Goal: Task Accomplishment & Management: Manage account settings

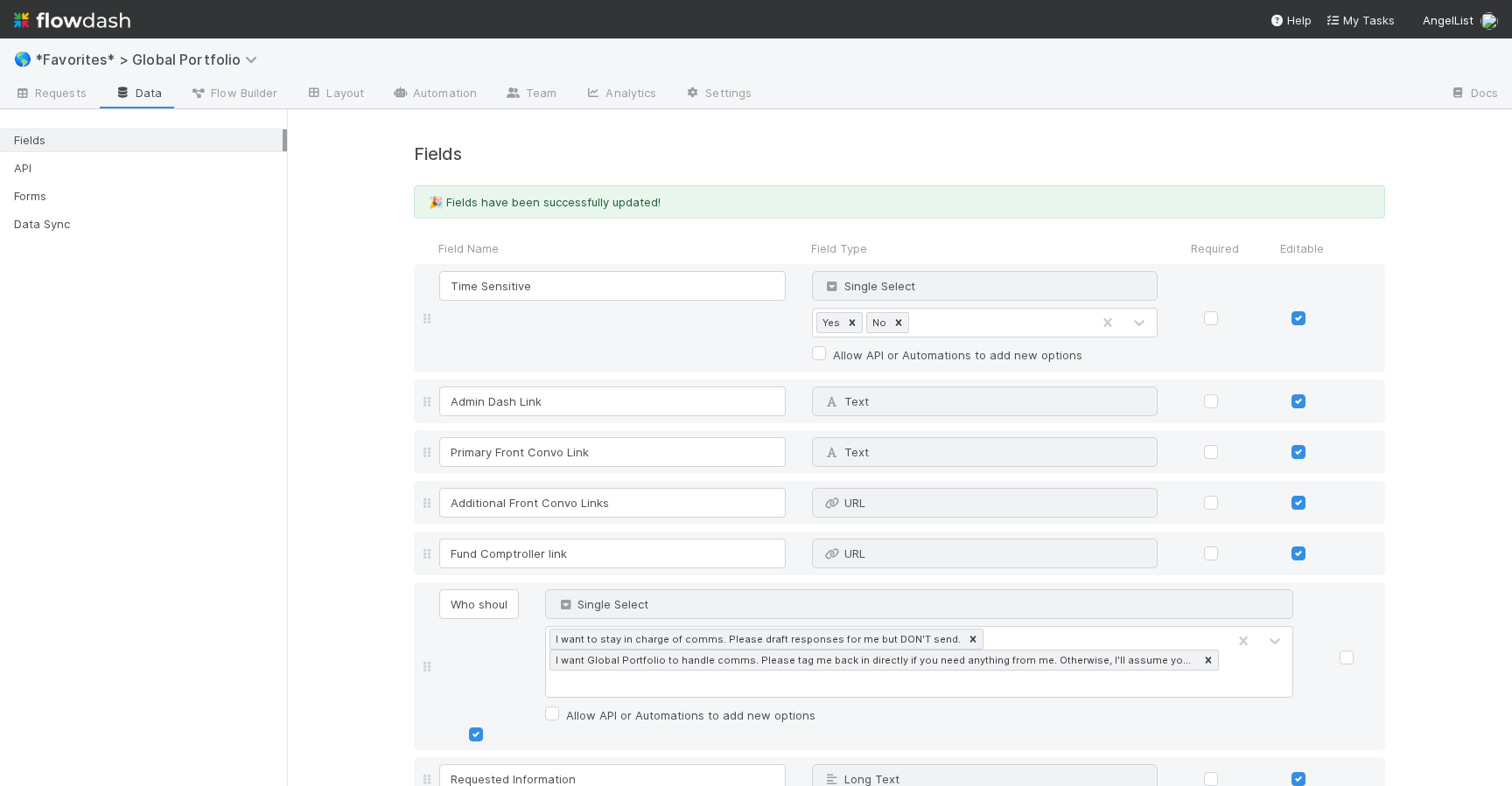
scroll to position [18425, 0]
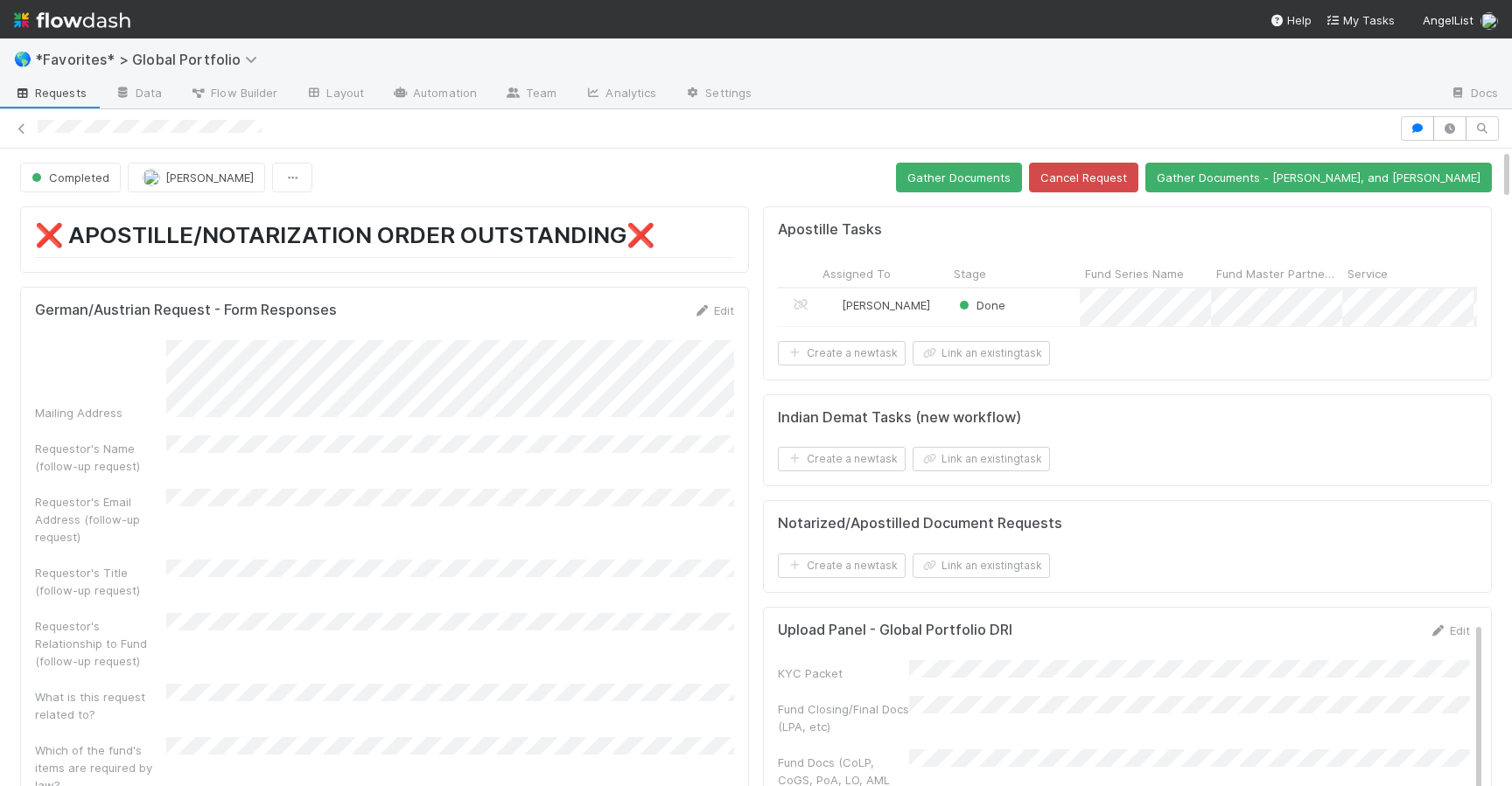
scroll to position [355, 699]
click at [1021, 175] on button "Gather Documents" at bounding box center [959, 178] width 126 height 29
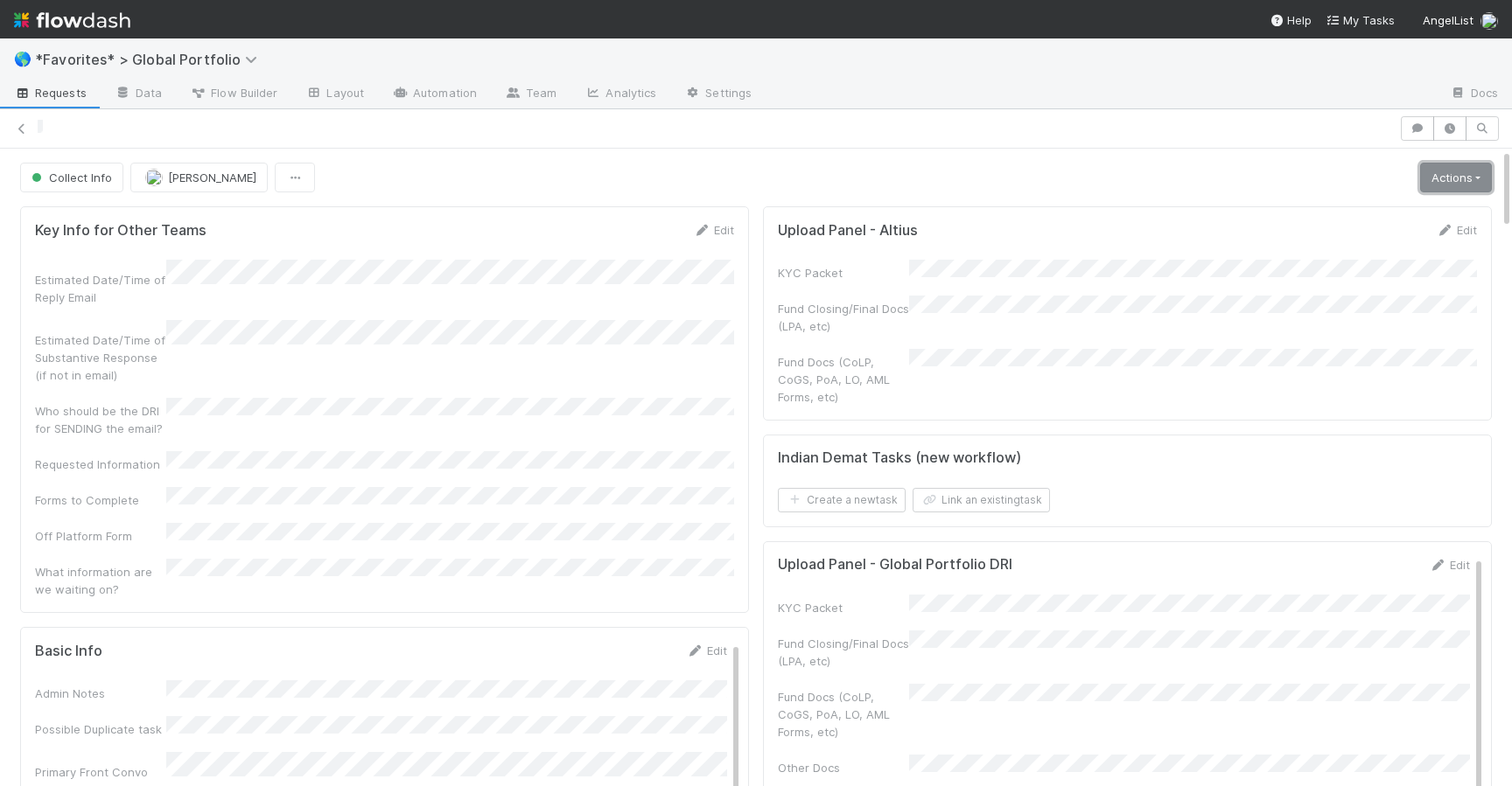
click at [1436, 179] on link "Actions" at bounding box center [1455, 178] width 71 height 29
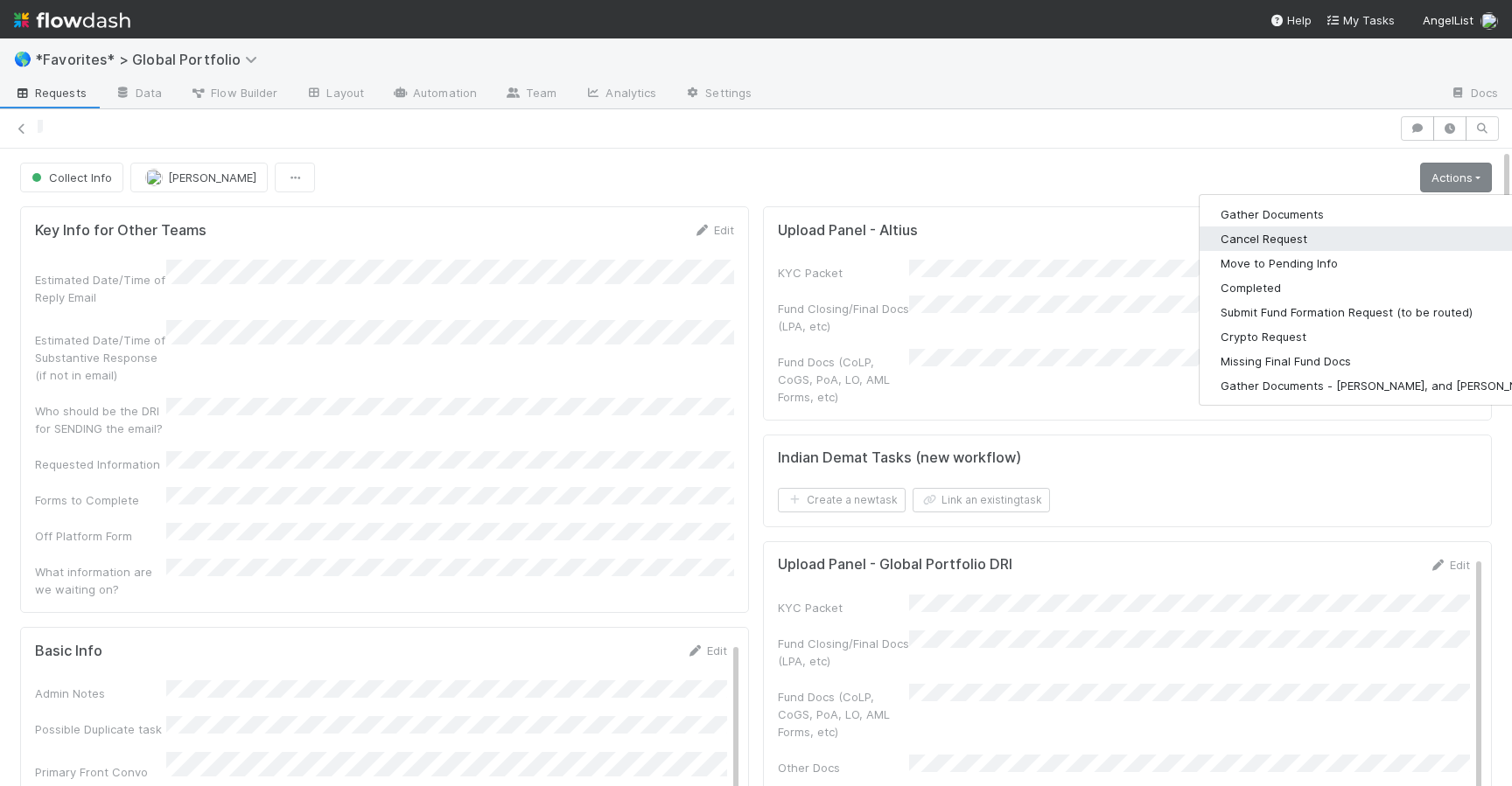
click at [1273, 242] on button "Cancel Request" at bounding box center [1382, 239] width 366 height 25
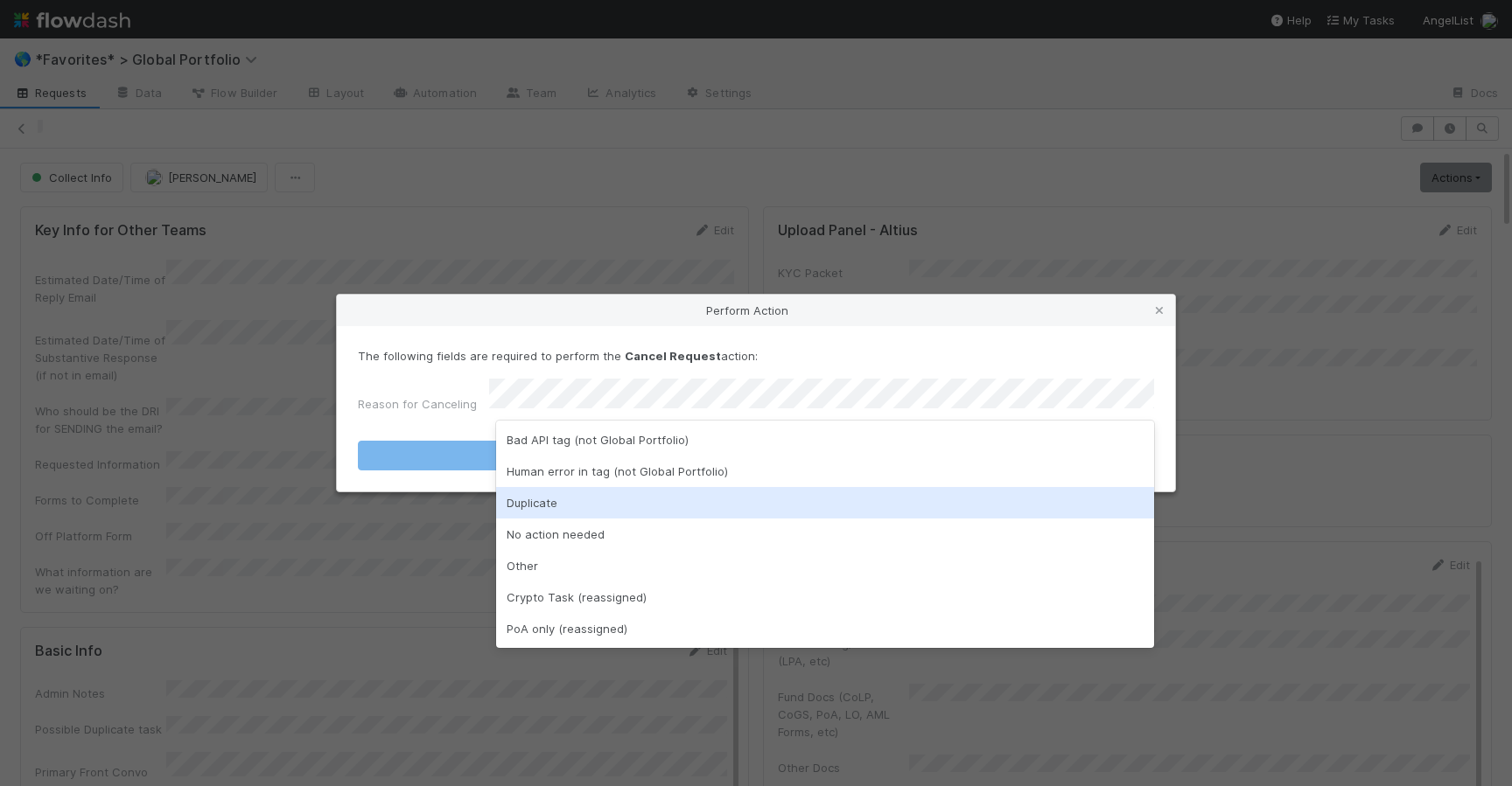
click at [589, 508] on div "Duplicate" at bounding box center [825, 502] width 658 height 31
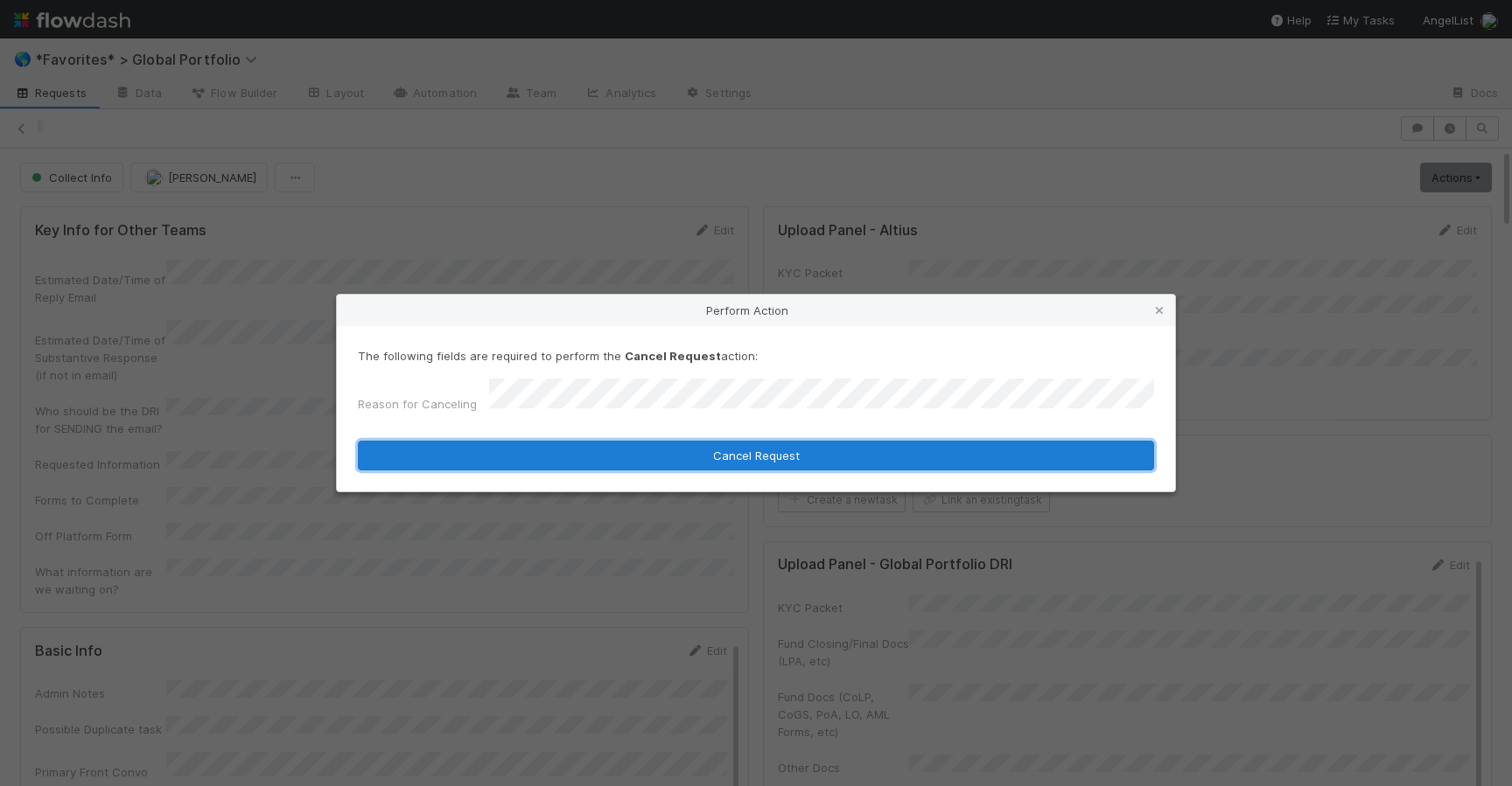
click at [595, 446] on button "Cancel Request" at bounding box center [756, 456] width 796 height 29
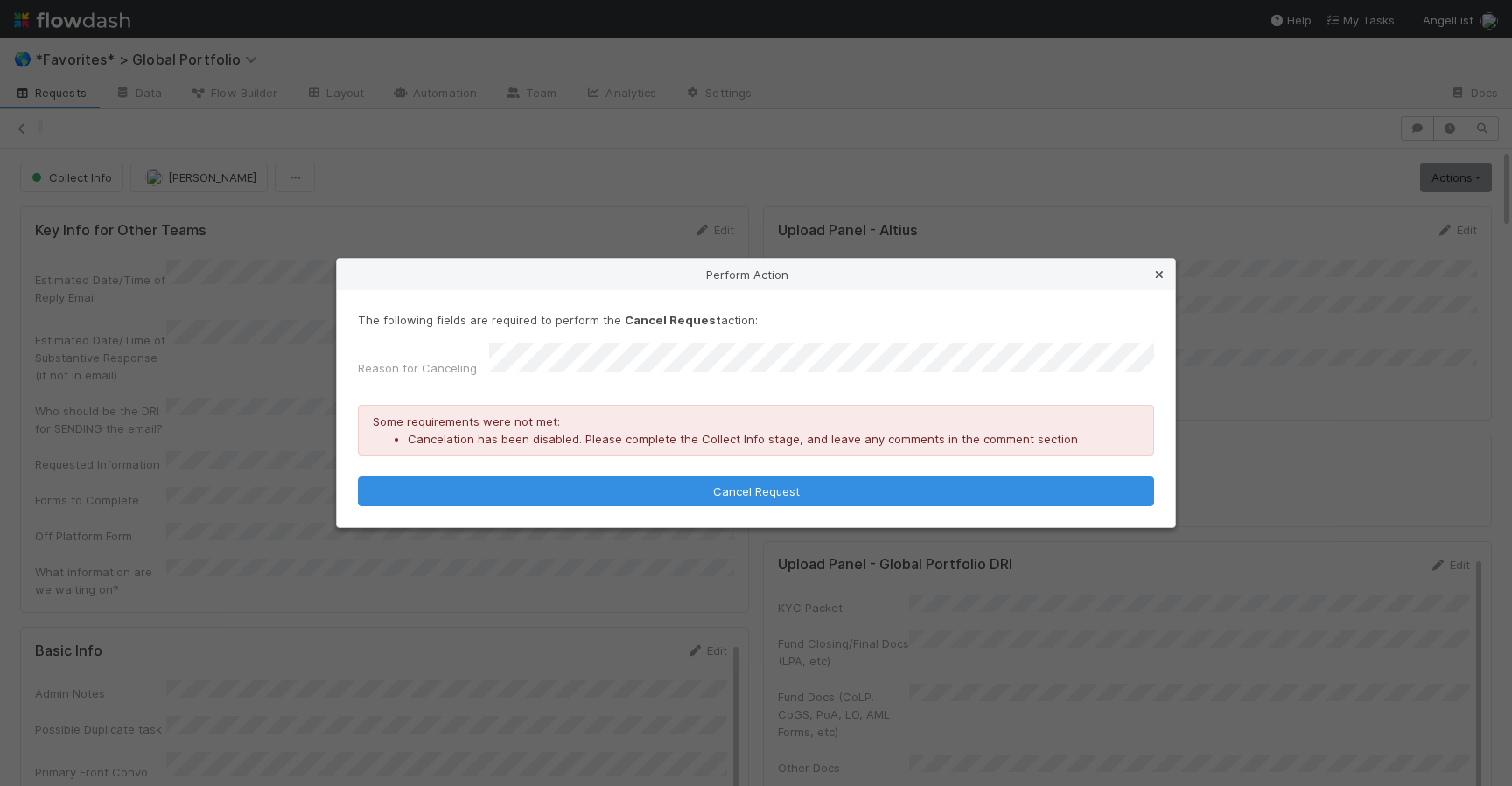
click at [1155, 281] on icon at bounding box center [1159, 275] width 17 height 11
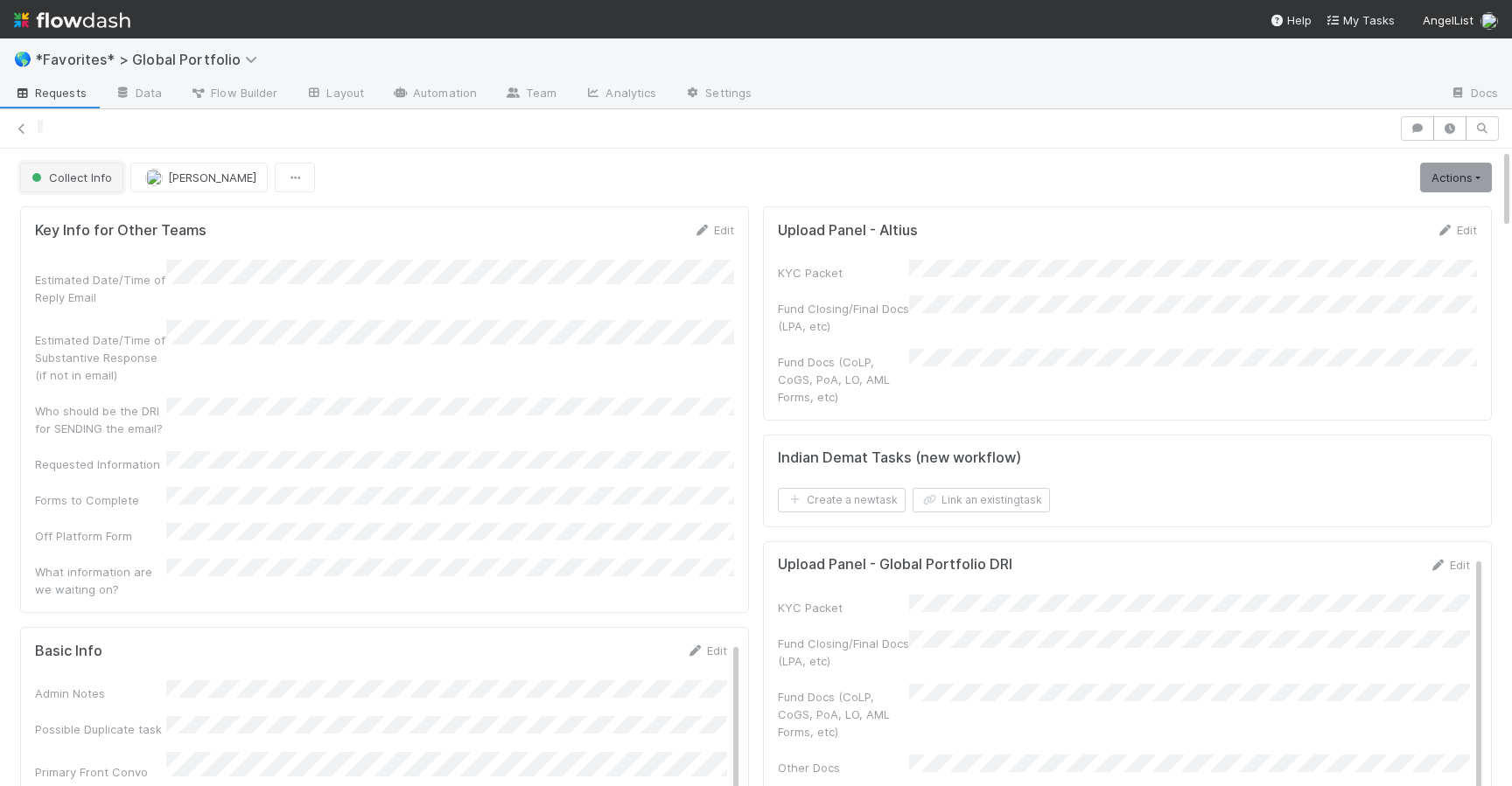
click at [103, 178] on span "Collect Info" at bounding box center [70, 177] width 84 height 14
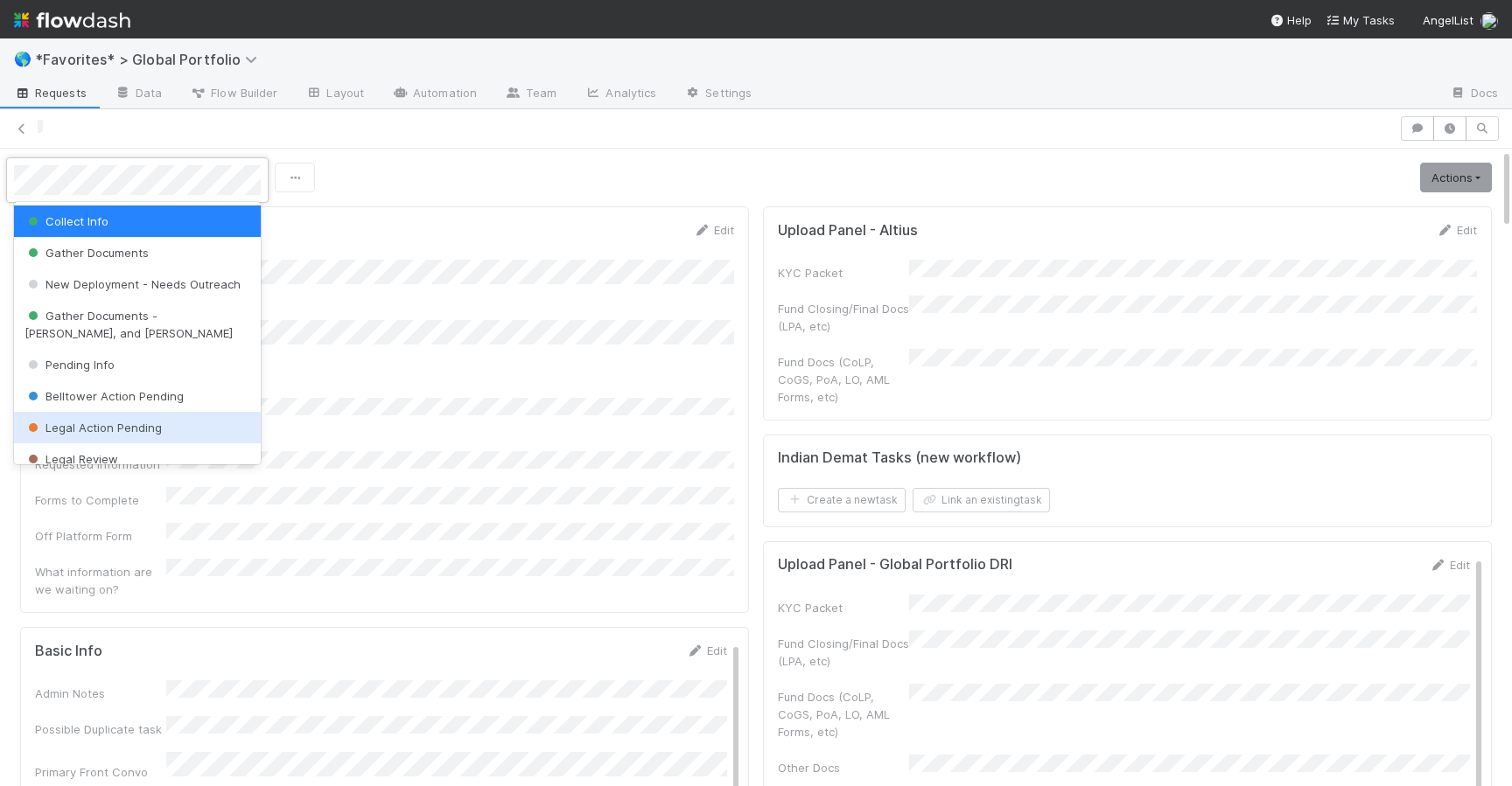
scroll to position [364, 0]
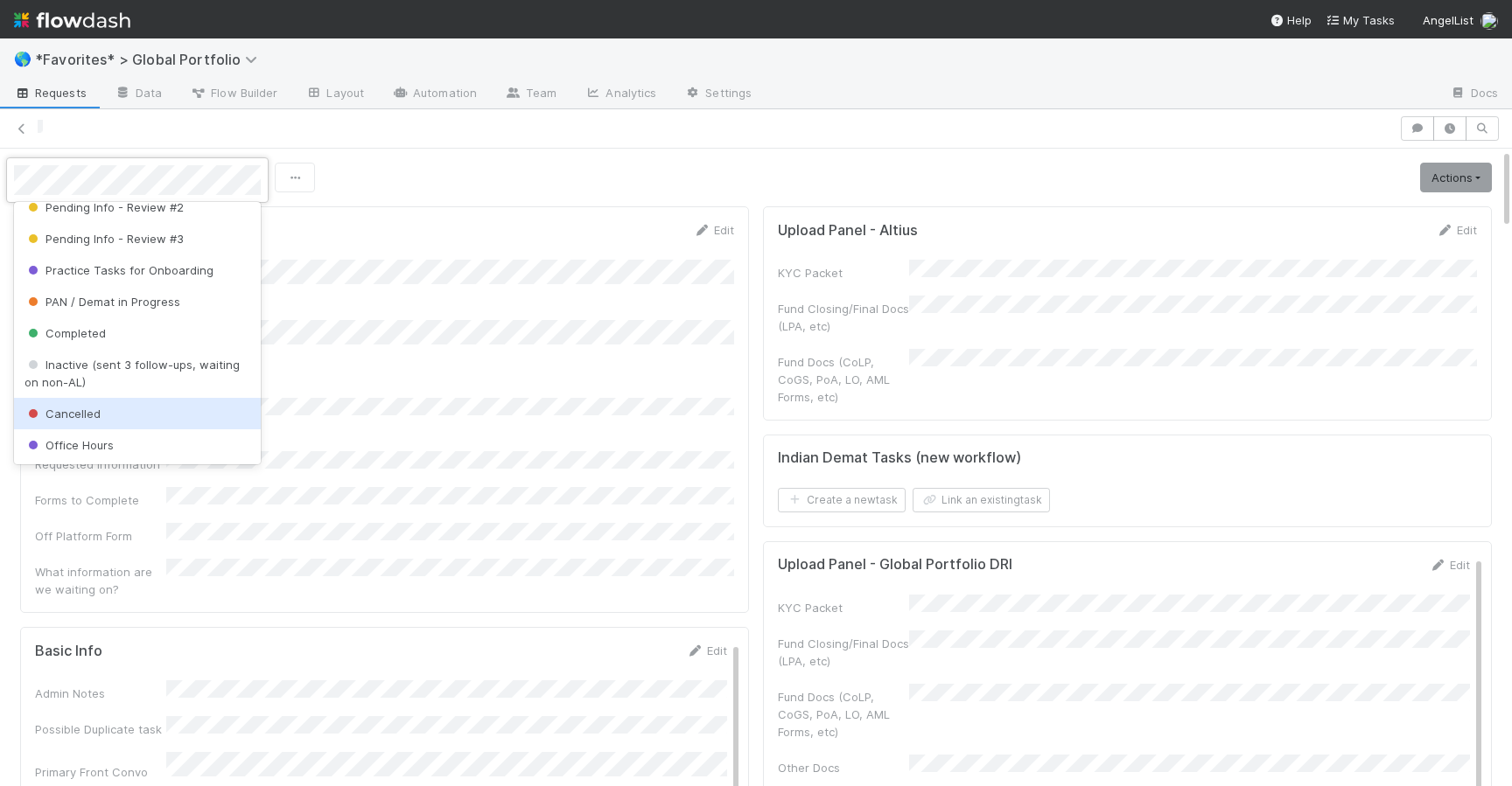
click at [68, 422] on div "Cancelled" at bounding box center [137, 414] width 247 height 31
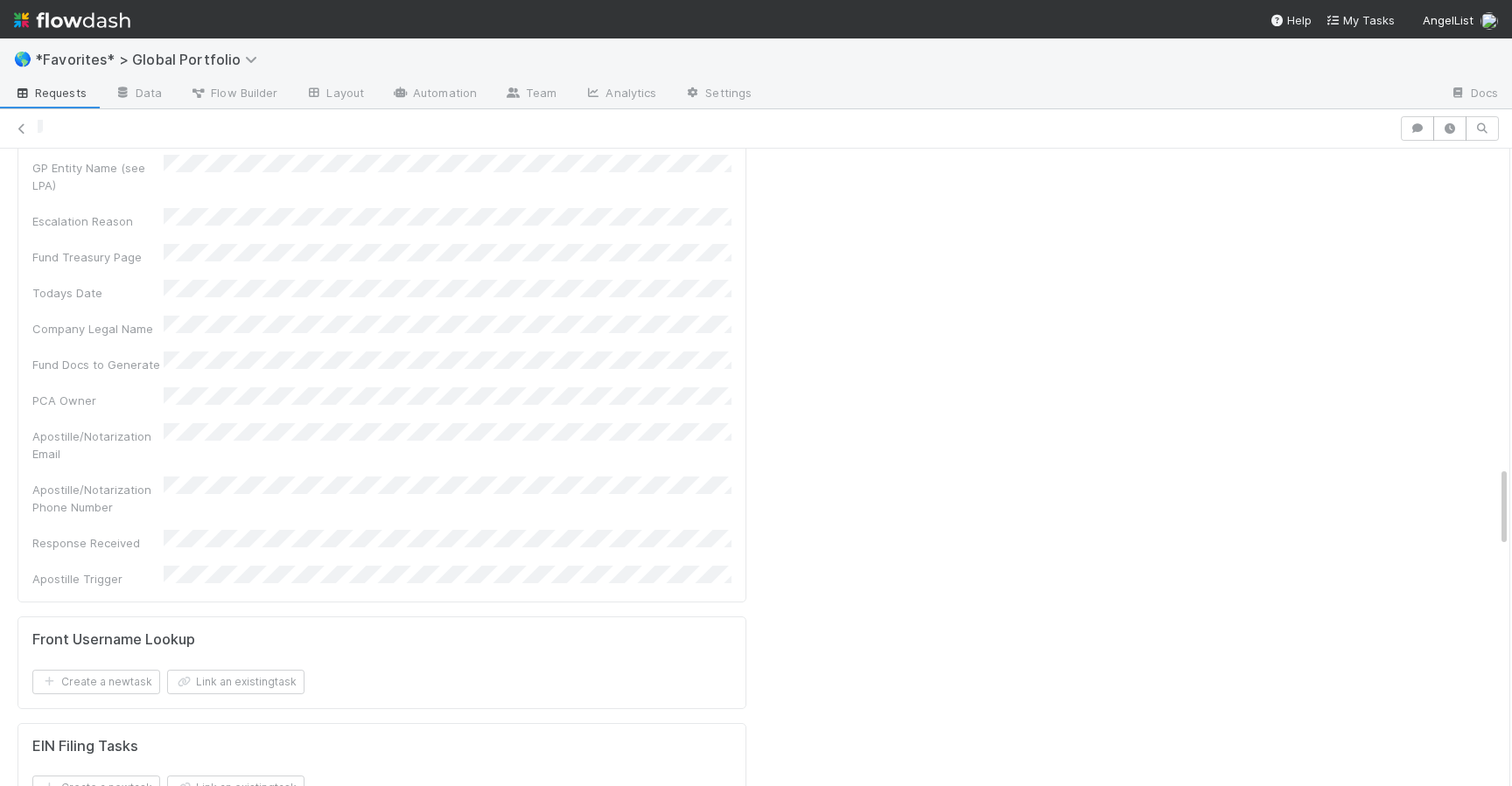
scroll to position [1592, 0]
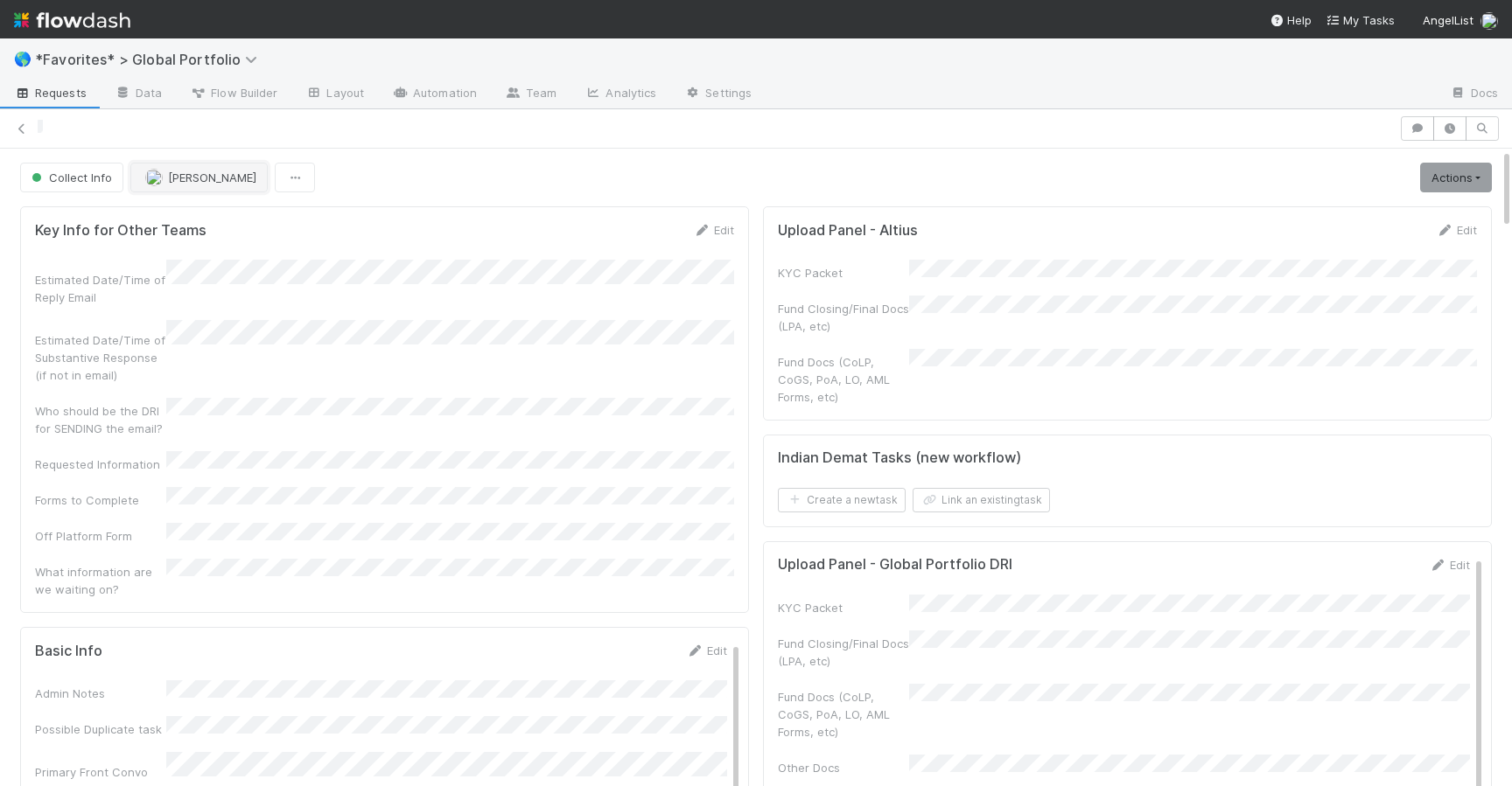
click at [202, 186] on button "[PERSON_NAME]" at bounding box center [199, 178] width 137 height 29
click at [226, 225] on span "[PERSON_NAME]" at bounding box center [199, 221] width 89 height 14
click at [430, 88] on link "Automation" at bounding box center [434, 94] width 113 height 28
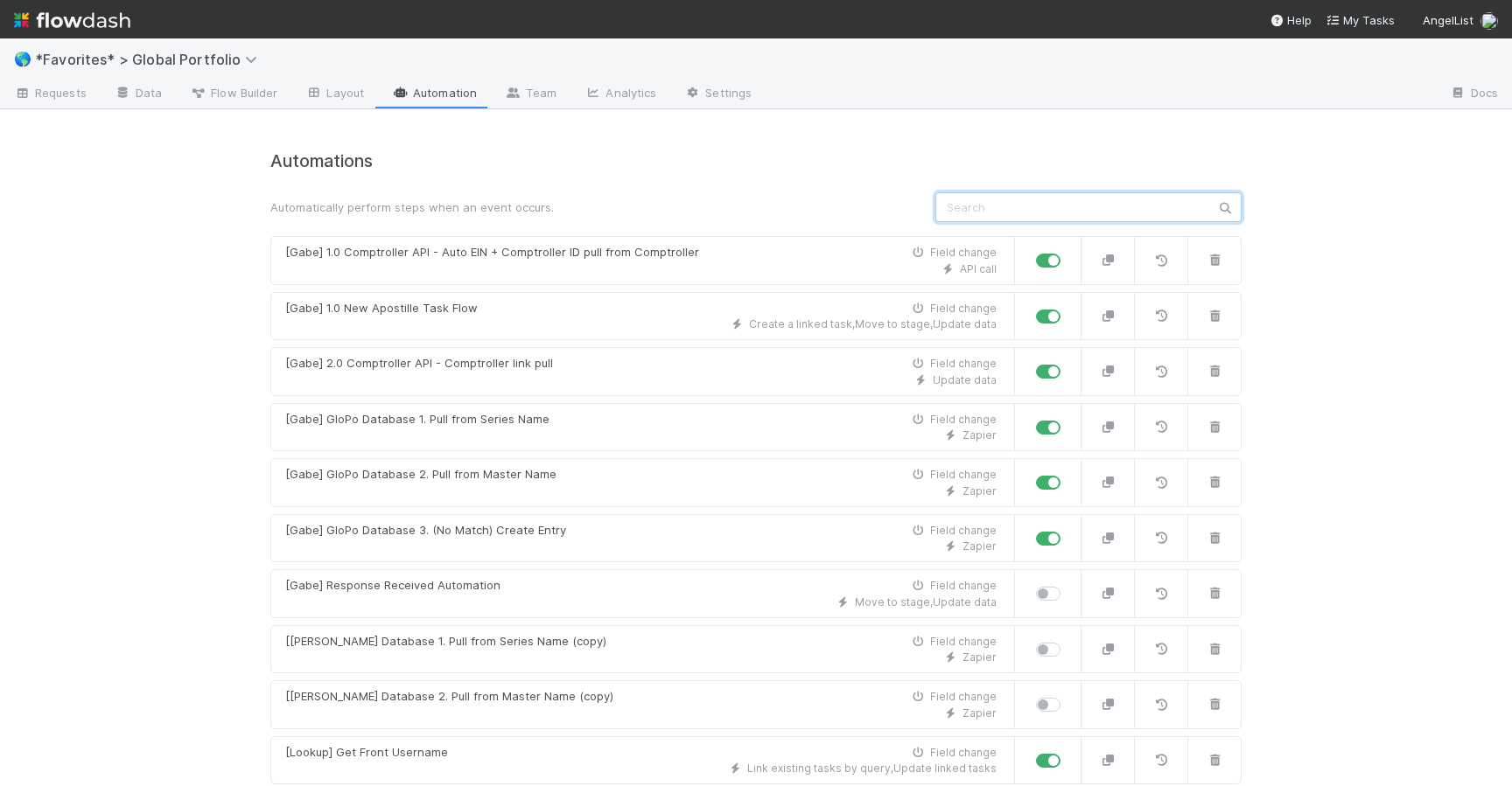
click at [1071, 214] on input "text" at bounding box center [1088, 207] width 307 height 29
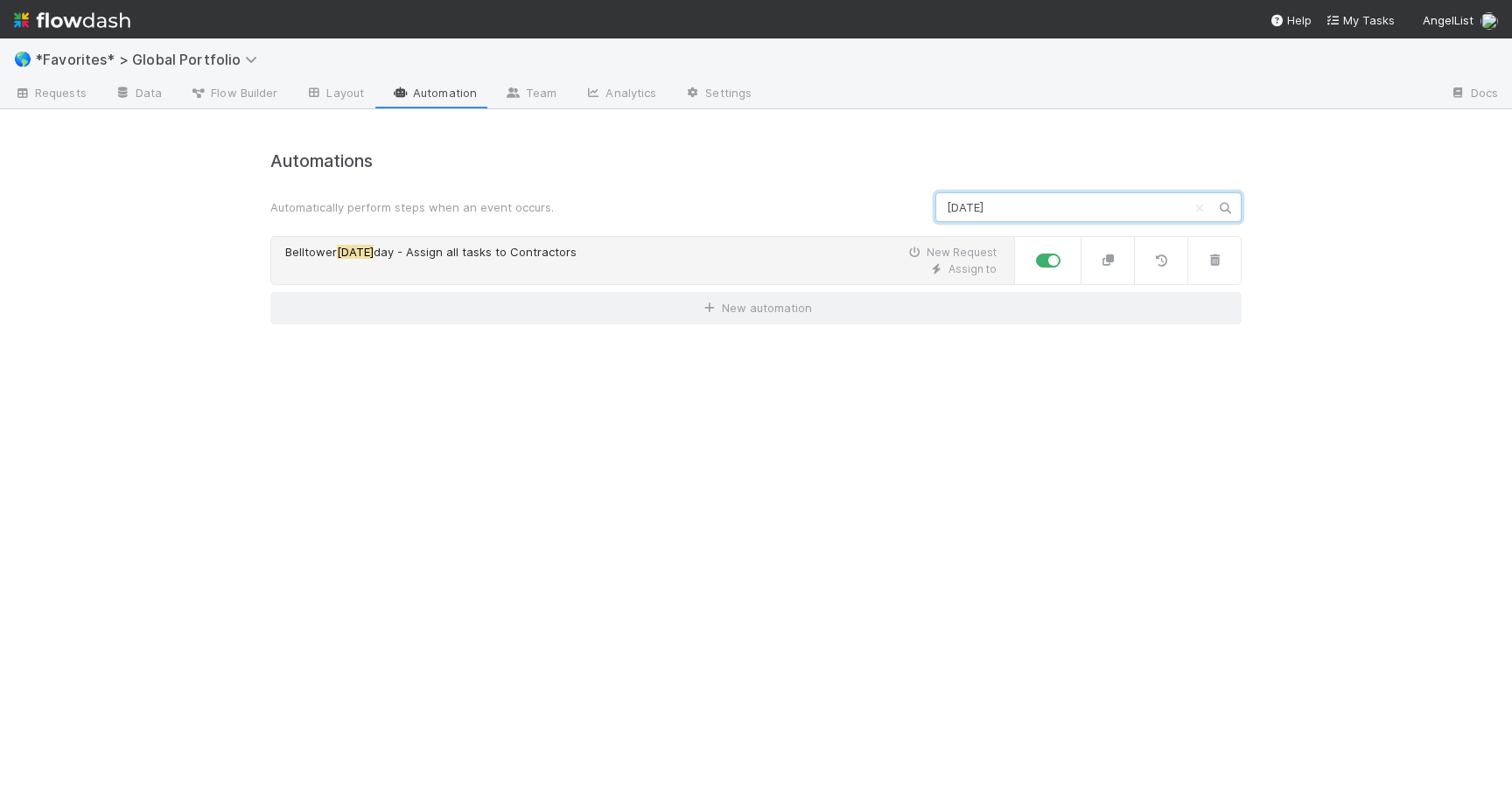
type input "holi"
click at [826, 262] on div "Assign to" at bounding box center [641, 269] width 711 height 16
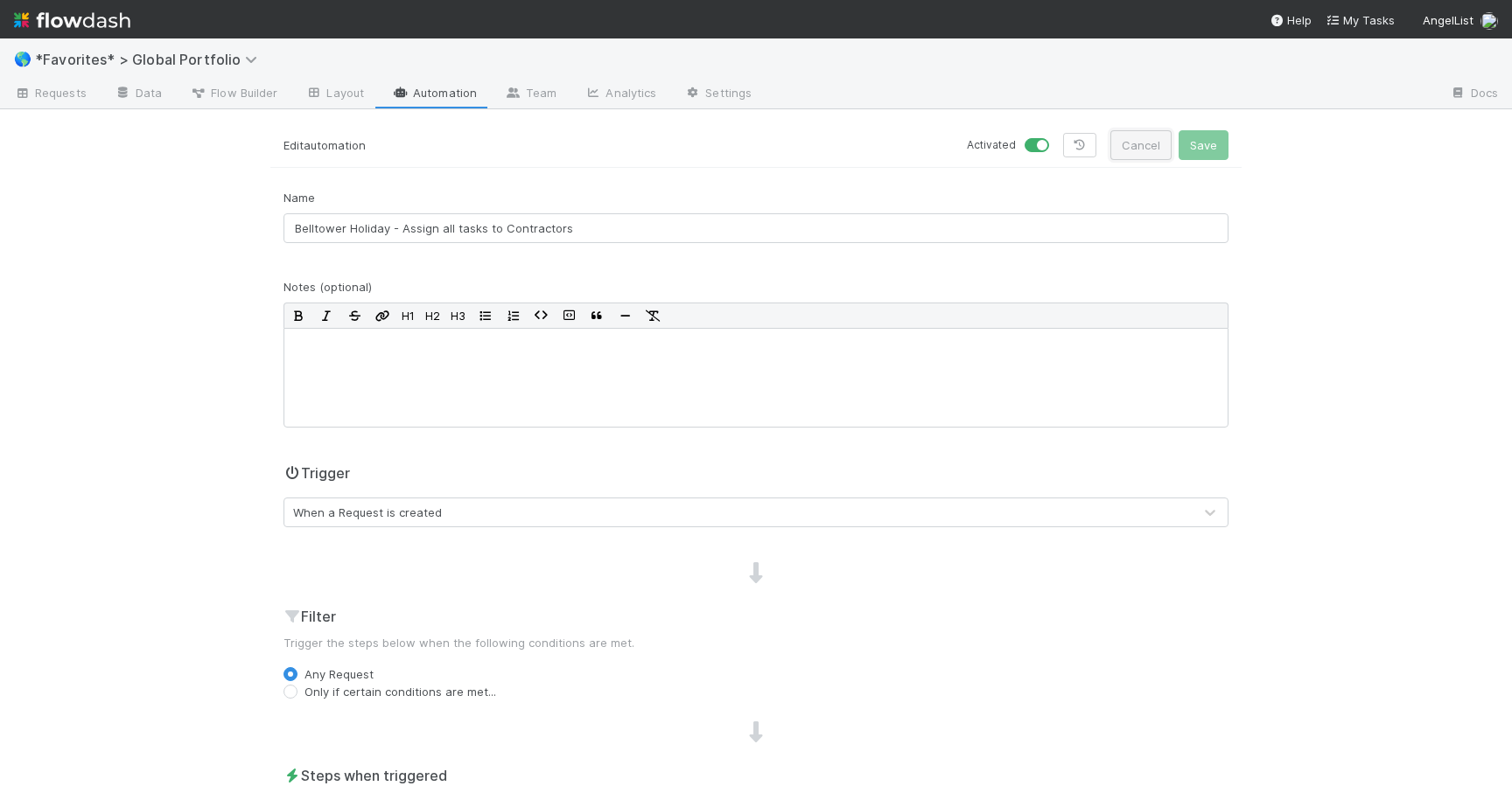
click at [1145, 155] on button "Cancel" at bounding box center [1140, 145] width 61 height 29
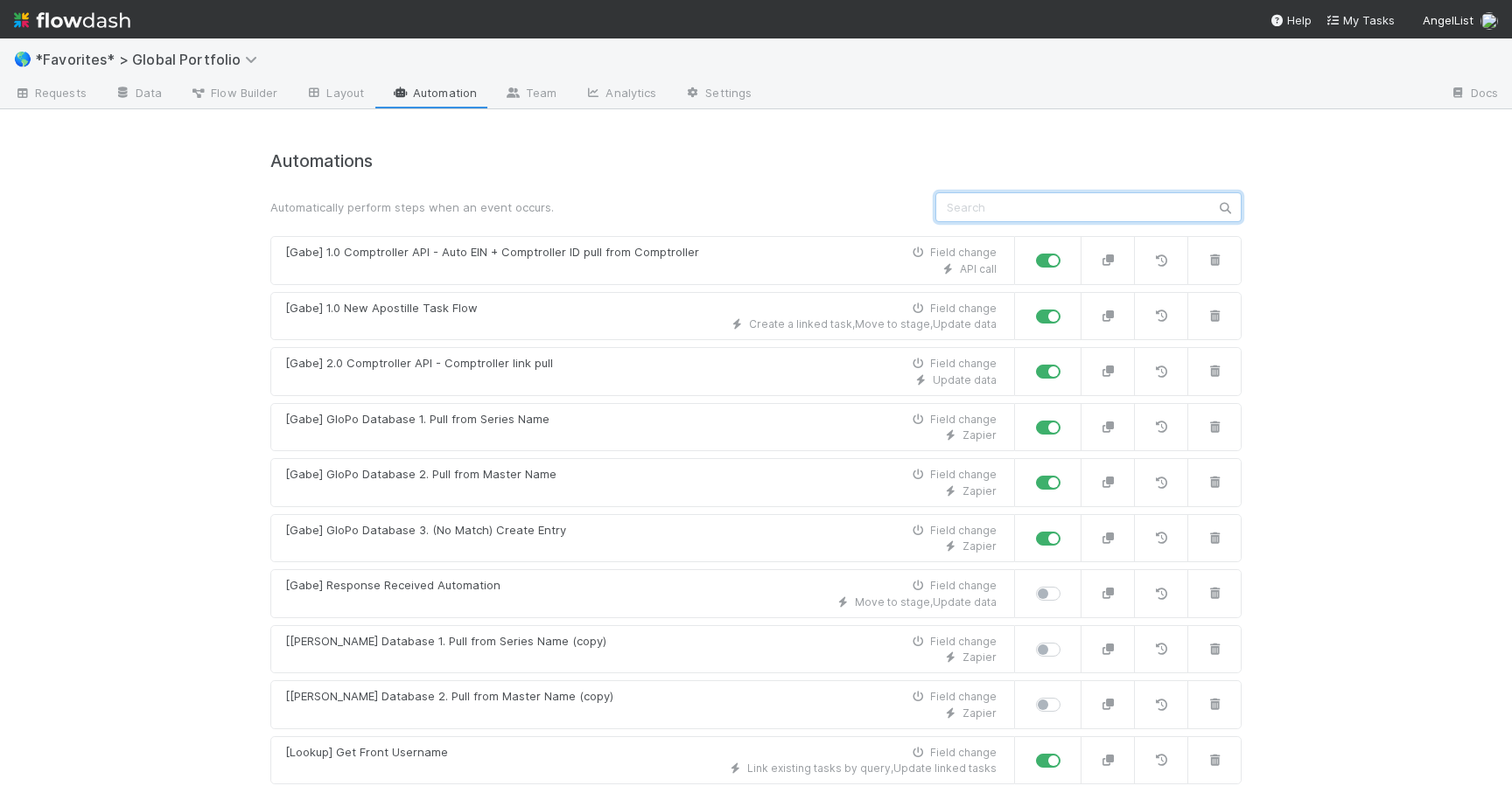
click at [991, 205] on input "text" at bounding box center [1088, 207] width 307 height 29
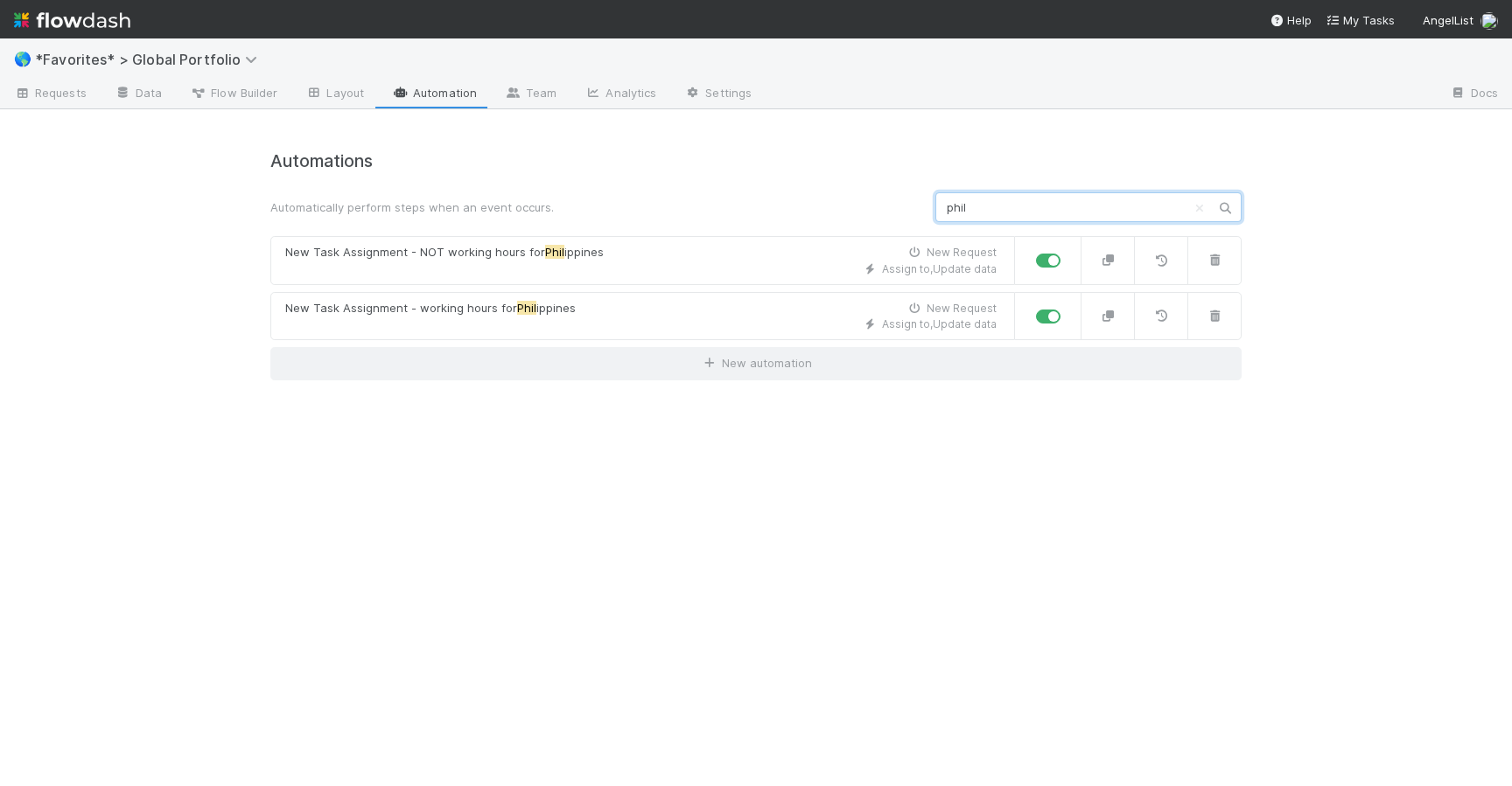
type input "phil"
click at [1067, 252] on label at bounding box center [1067, 252] width 0 height 0
click at [1041, 262] on input "checkbox" at bounding box center [1042, 259] width 14 height 16
checkbox input "false"
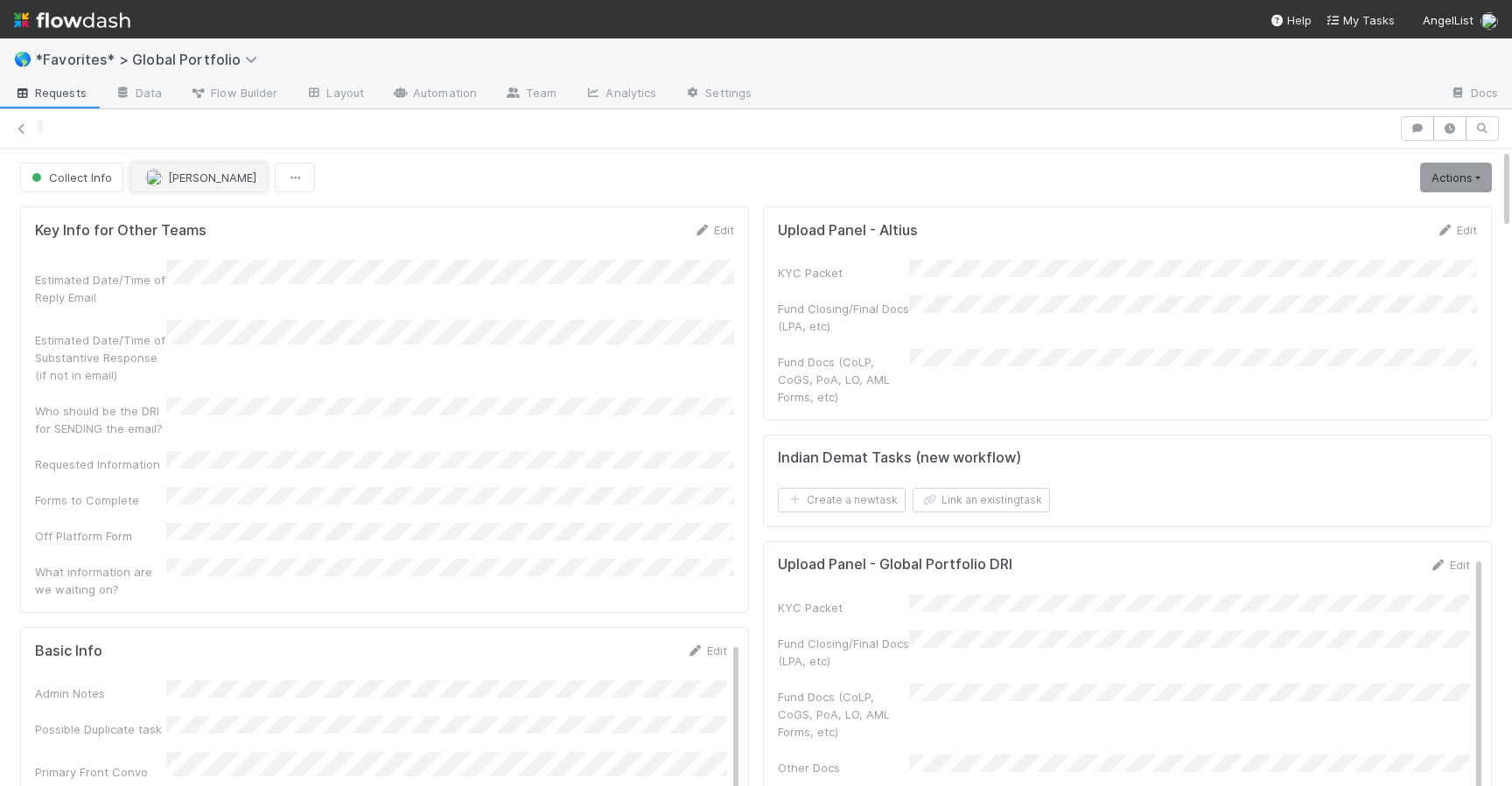
click at [176, 175] on span "[PERSON_NAME]" at bounding box center [212, 177] width 89 height 14
click at [159, 128] on div at bounding box center [756, 393] width 1512 height 786
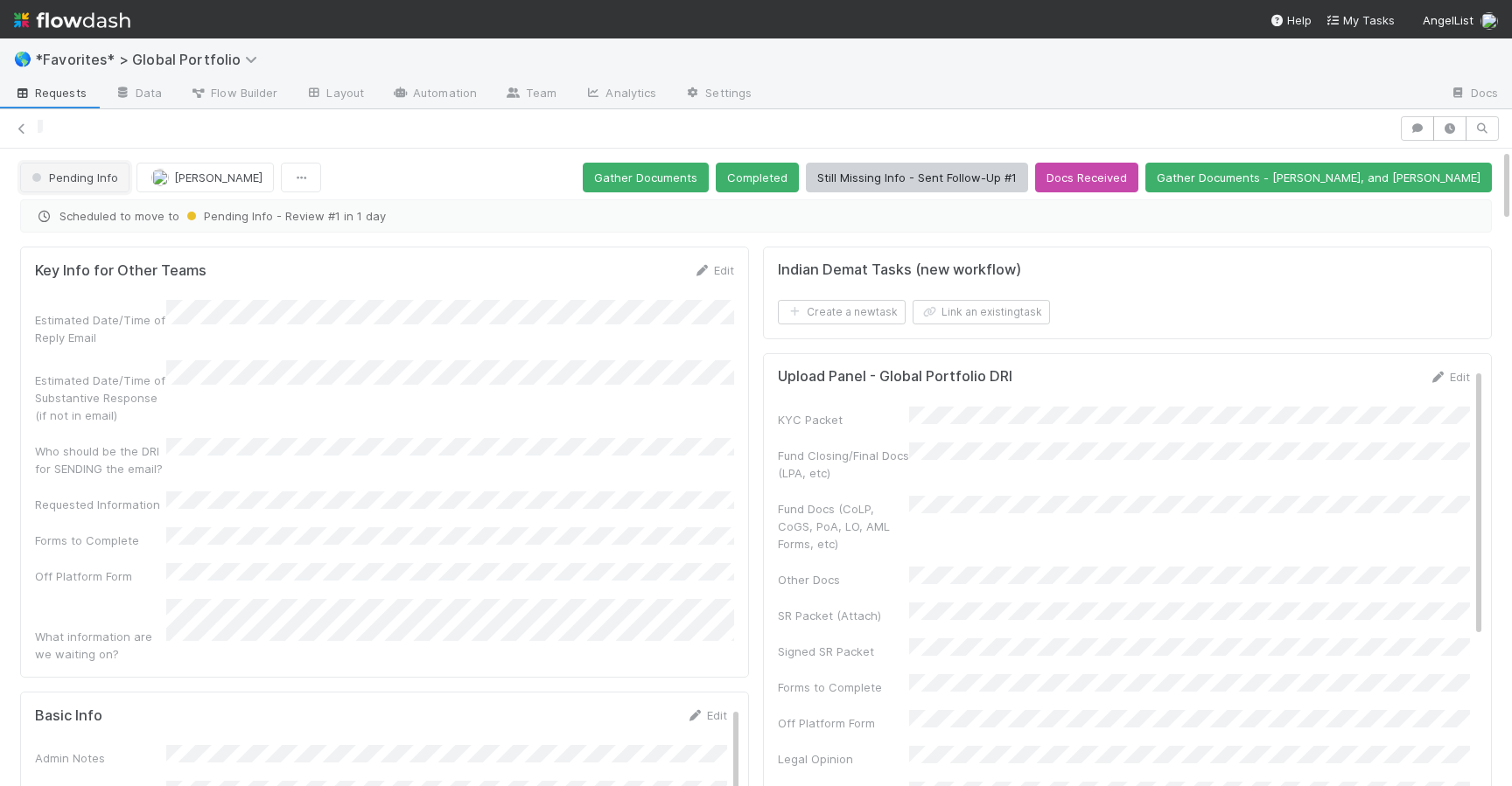
click at [76, 187] on button "Pending Info" at bounding box center [74, 178] width 109 height 29
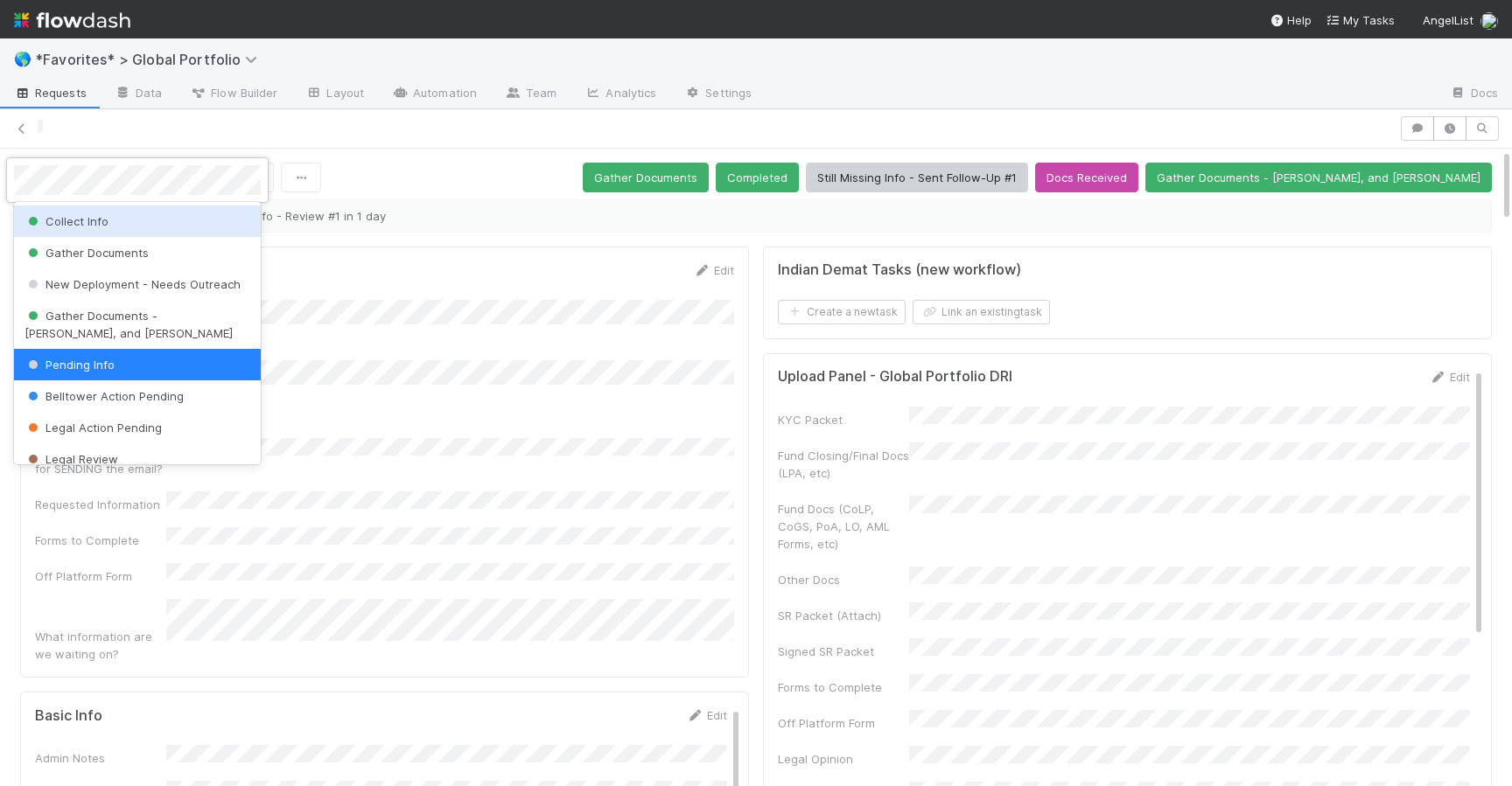
click at [70, 219] on span "Collect Info" at bounding box center [67, 221] width 84 height 14
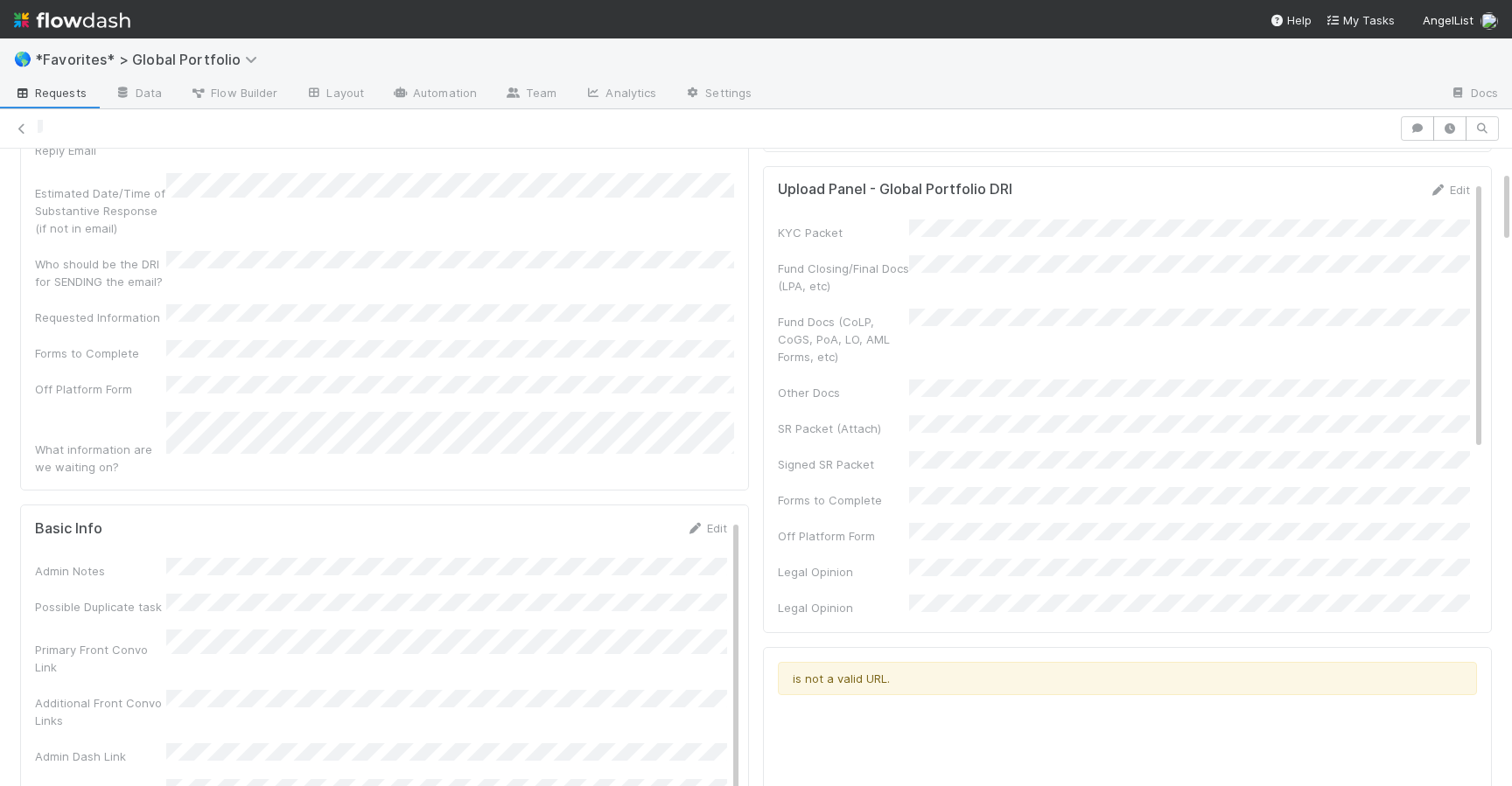
scroll to position [147, 0]
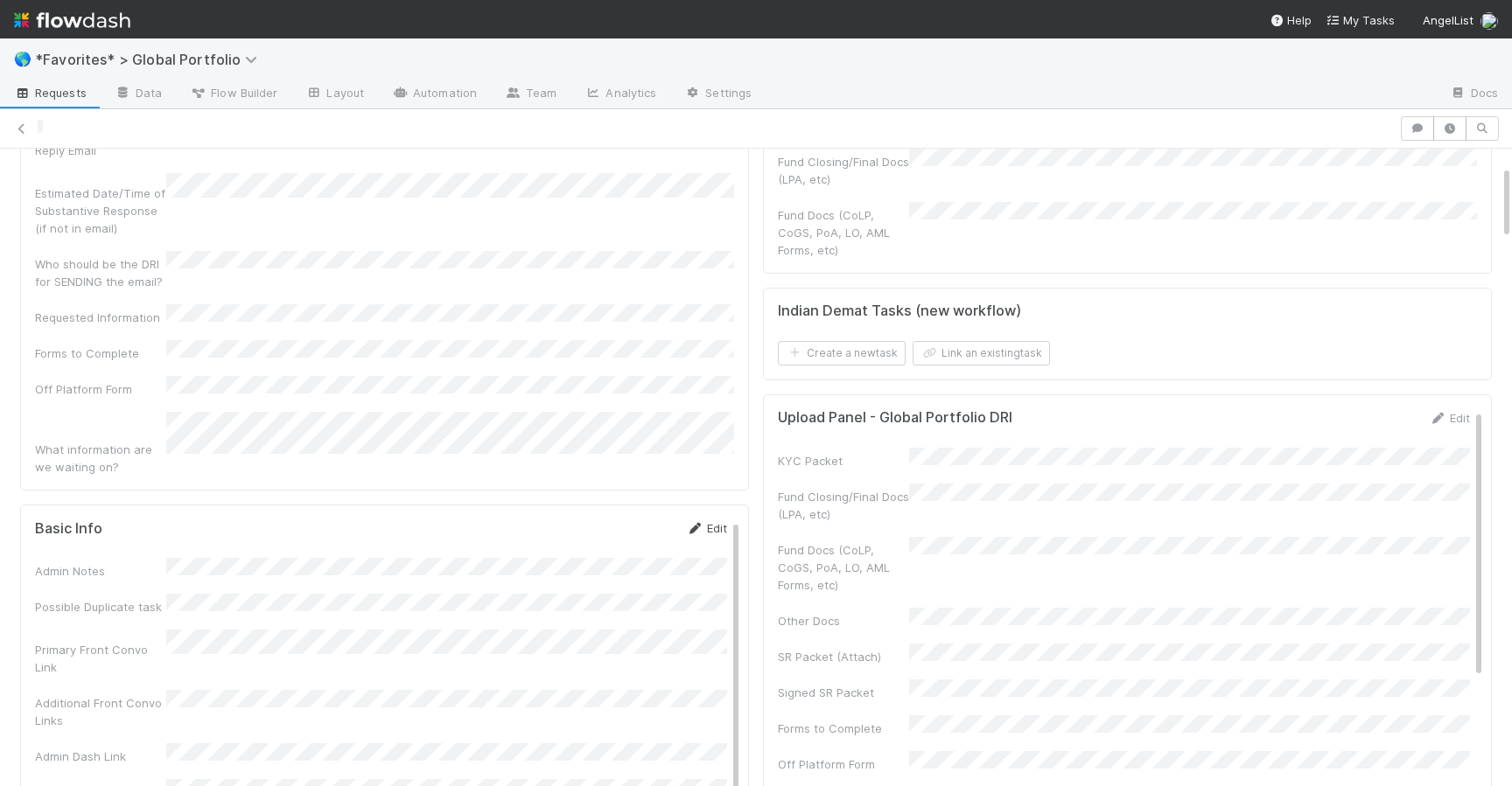
click at [708, 522] on link "Edit" at bounding box center [706, 528] width 41 height 14
click at [108, 716] on div "Fund Comptroller link" at bounding box center [381, 733] width 692 height 34
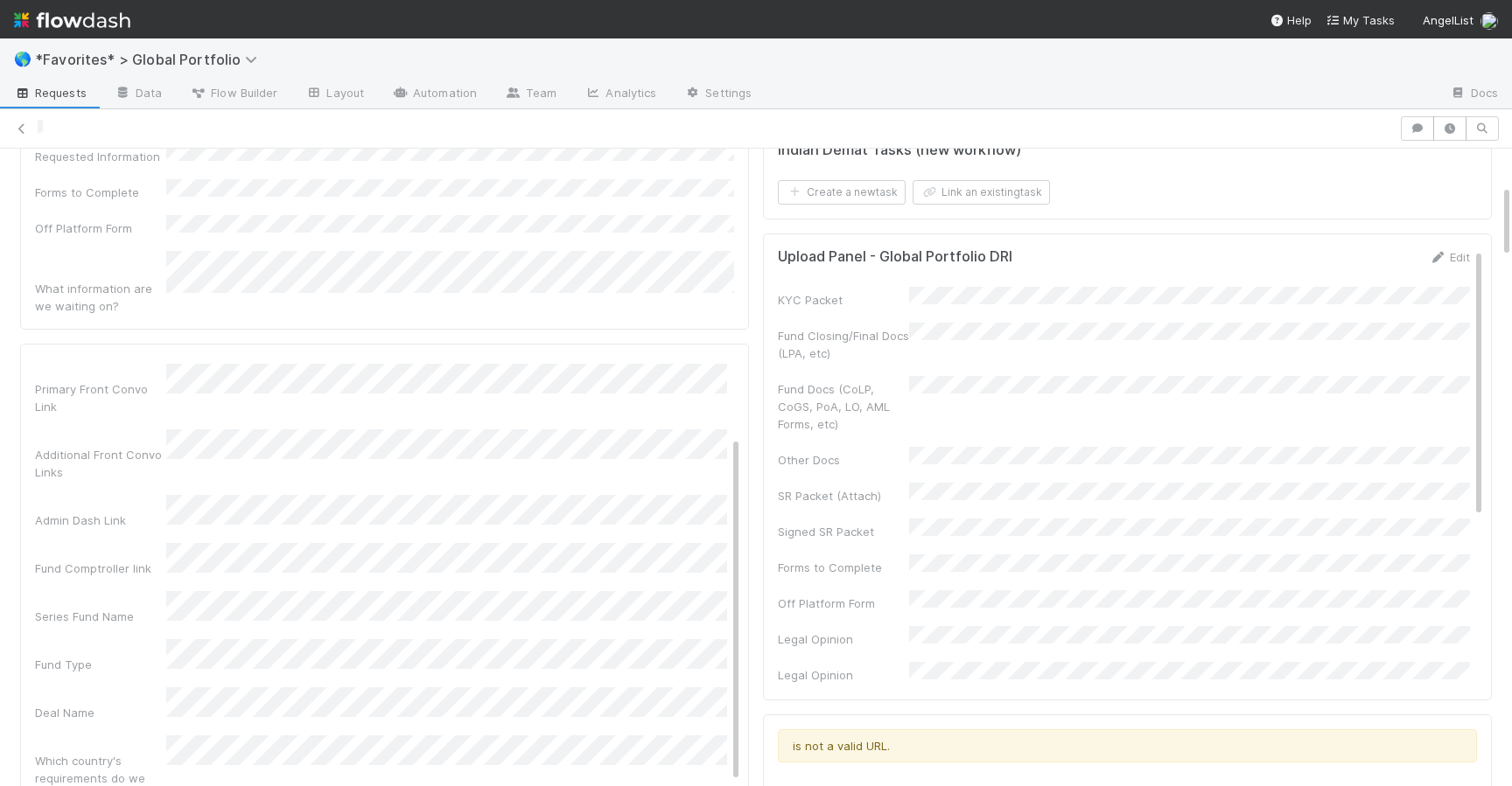
scroll to position [206, 0]
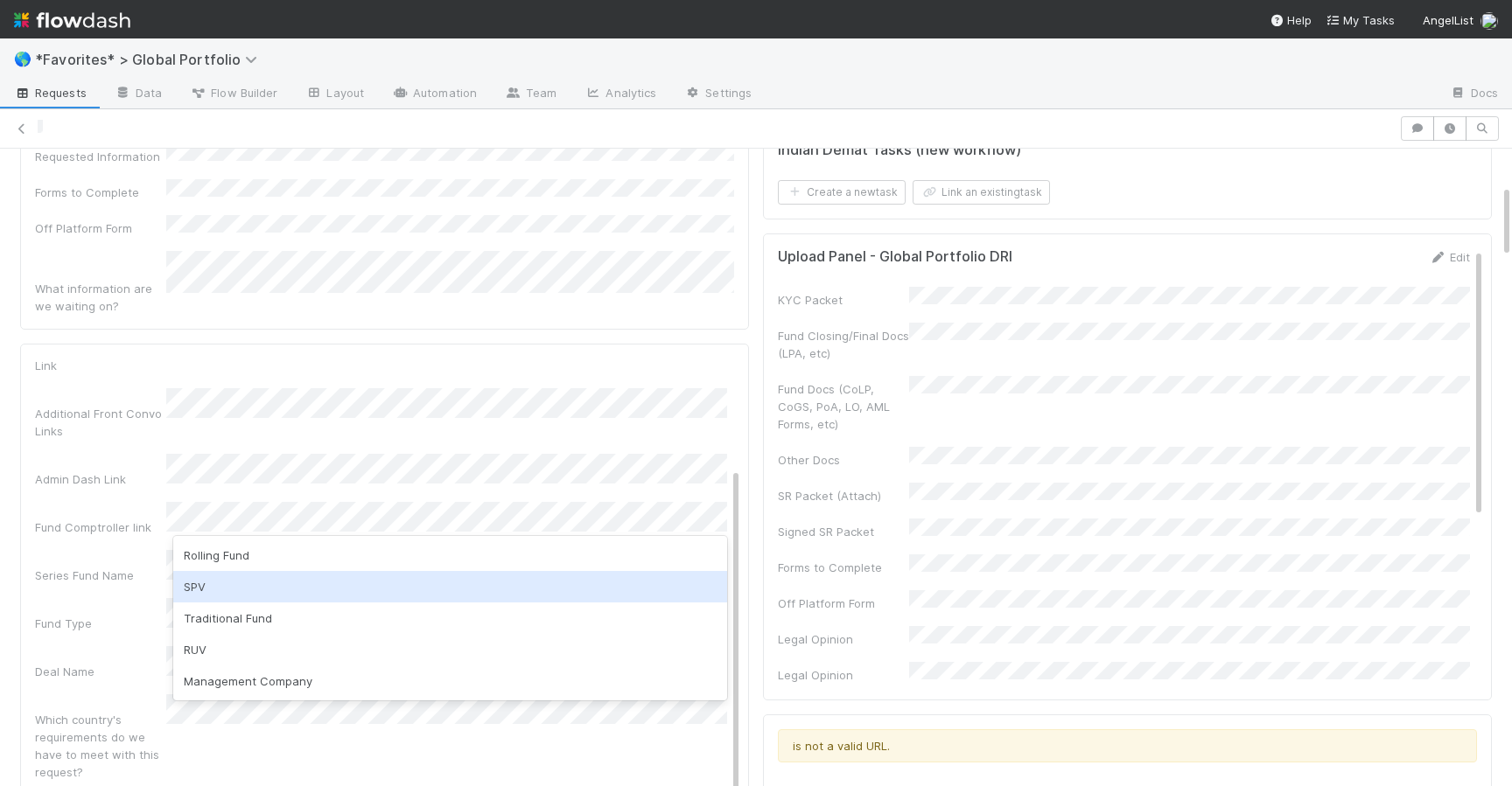
click at [225, 583] on div "SPV" at bounding box center [449, 587] width 554 height 31
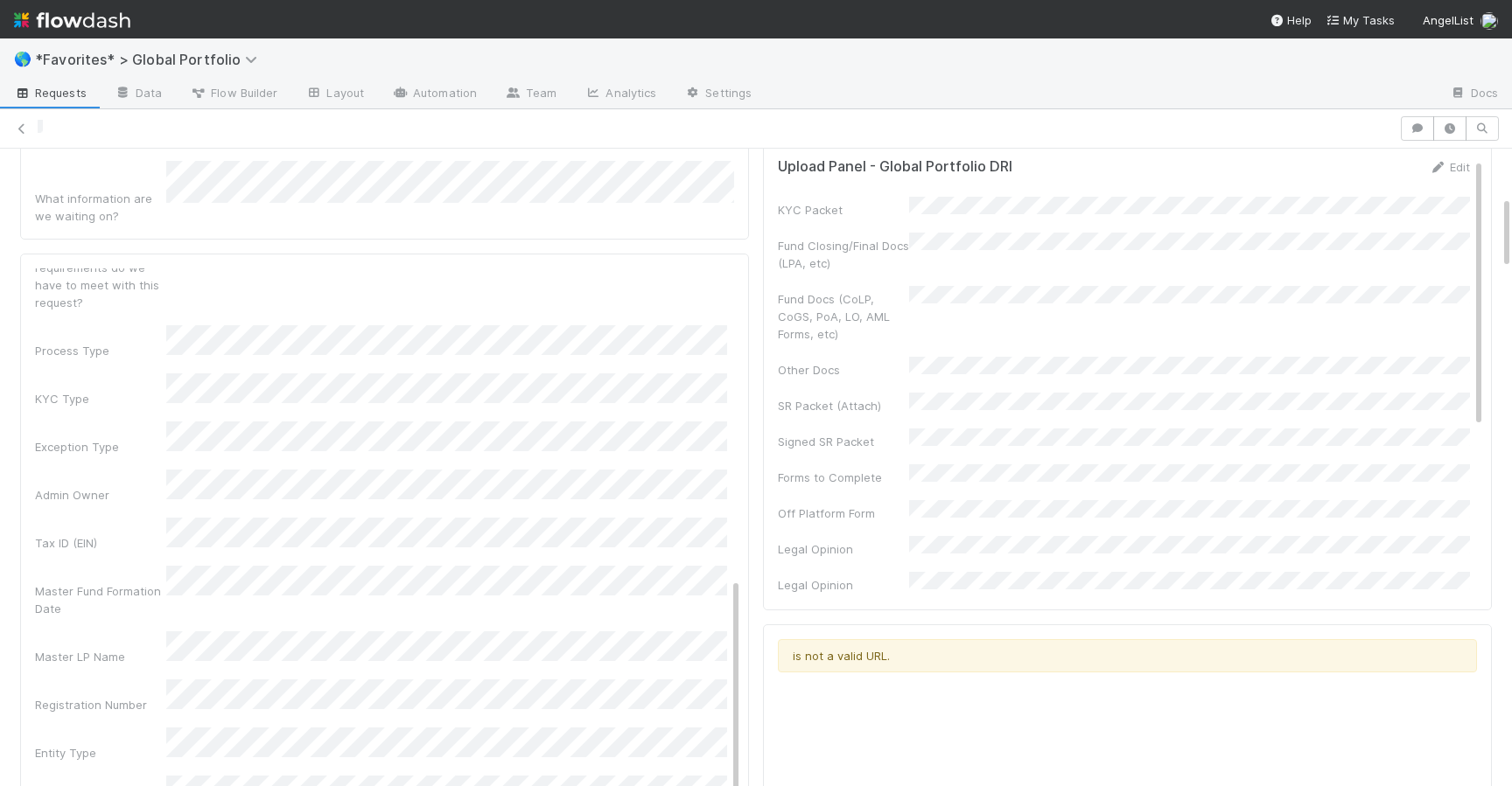
scroll to position [417, 0]
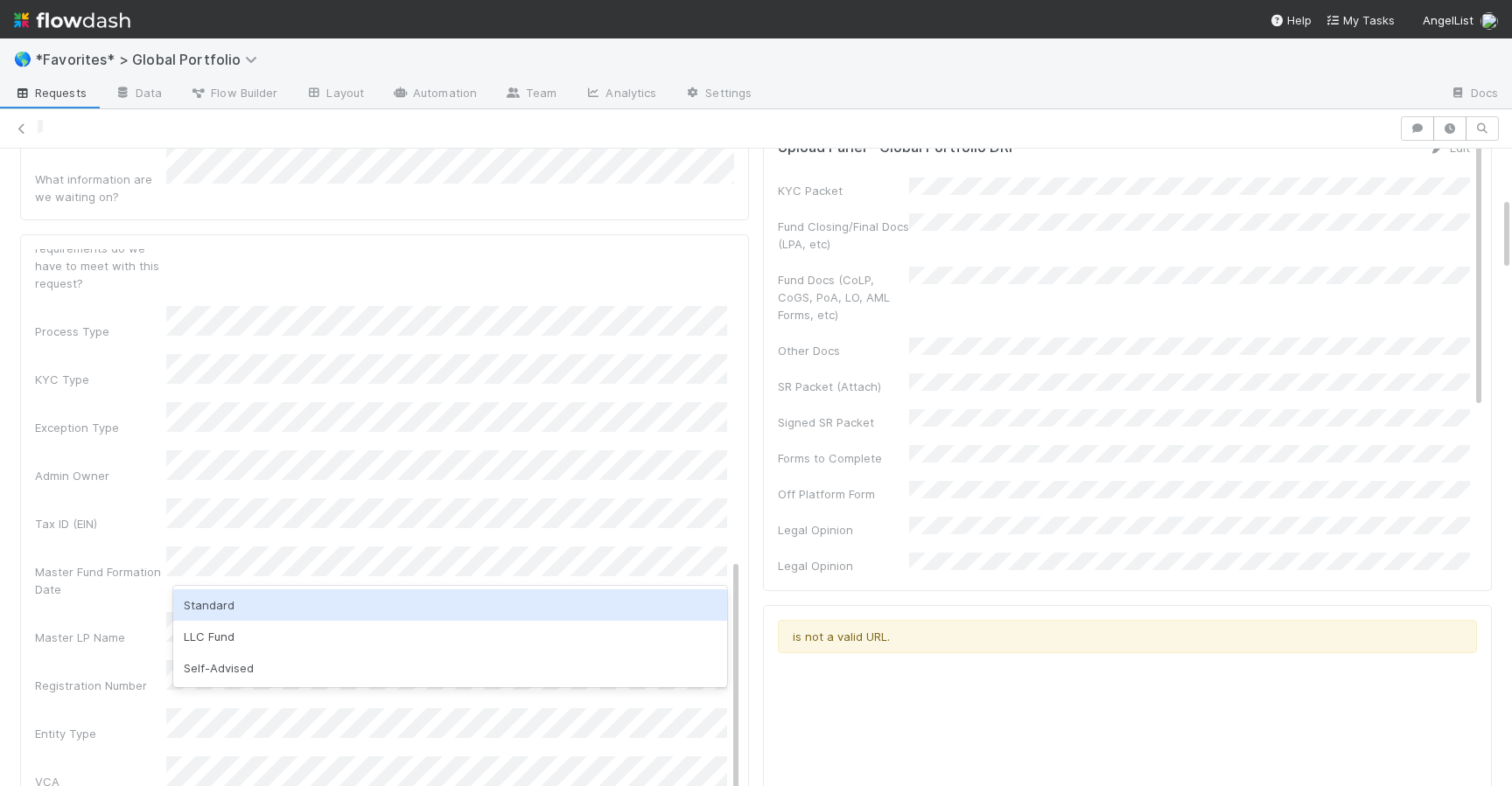
click at [221, 598] on div "Standard" at bounding box center [449, 605] width 554 height 31
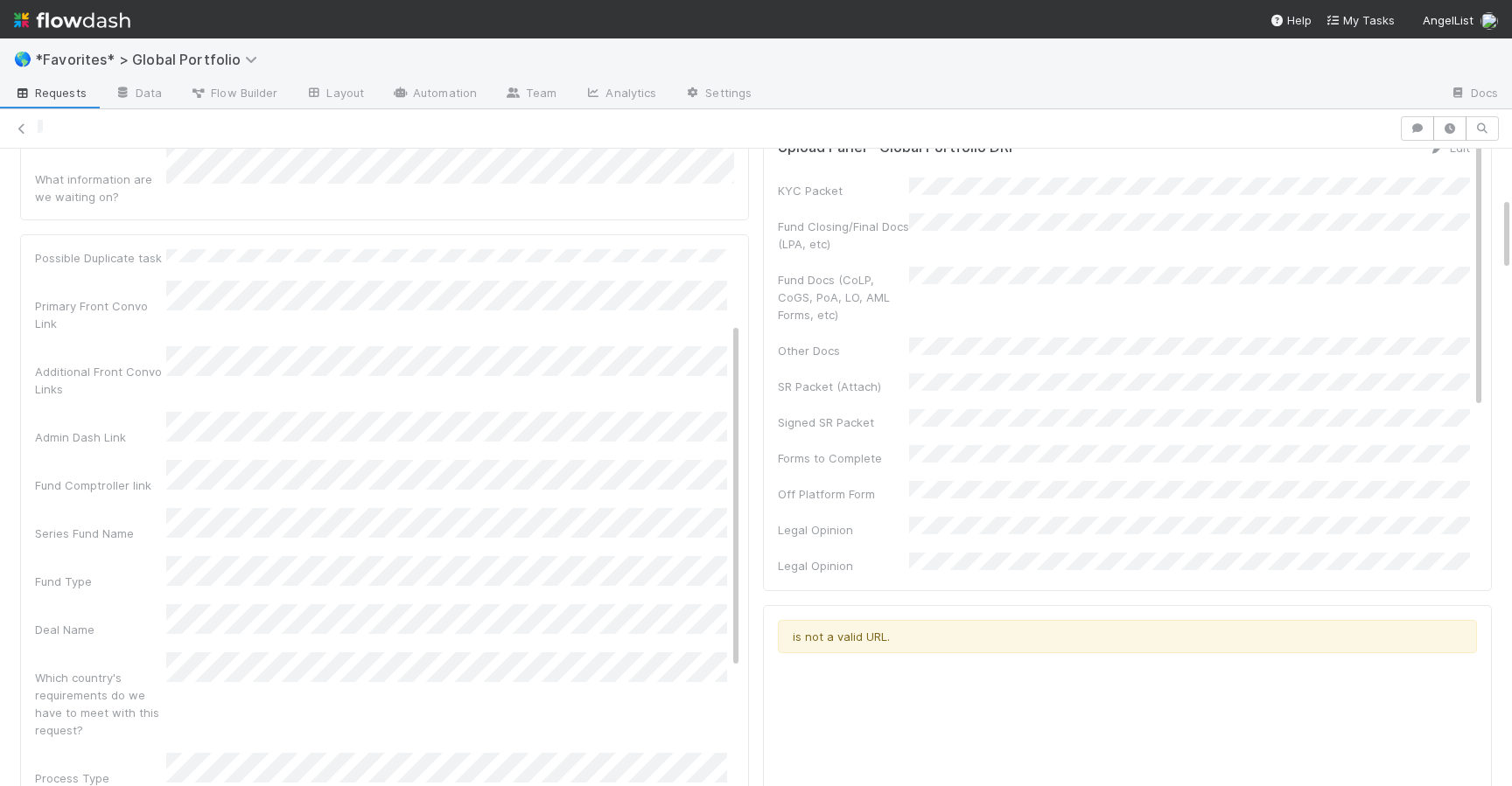
scroll to position [0, 0]
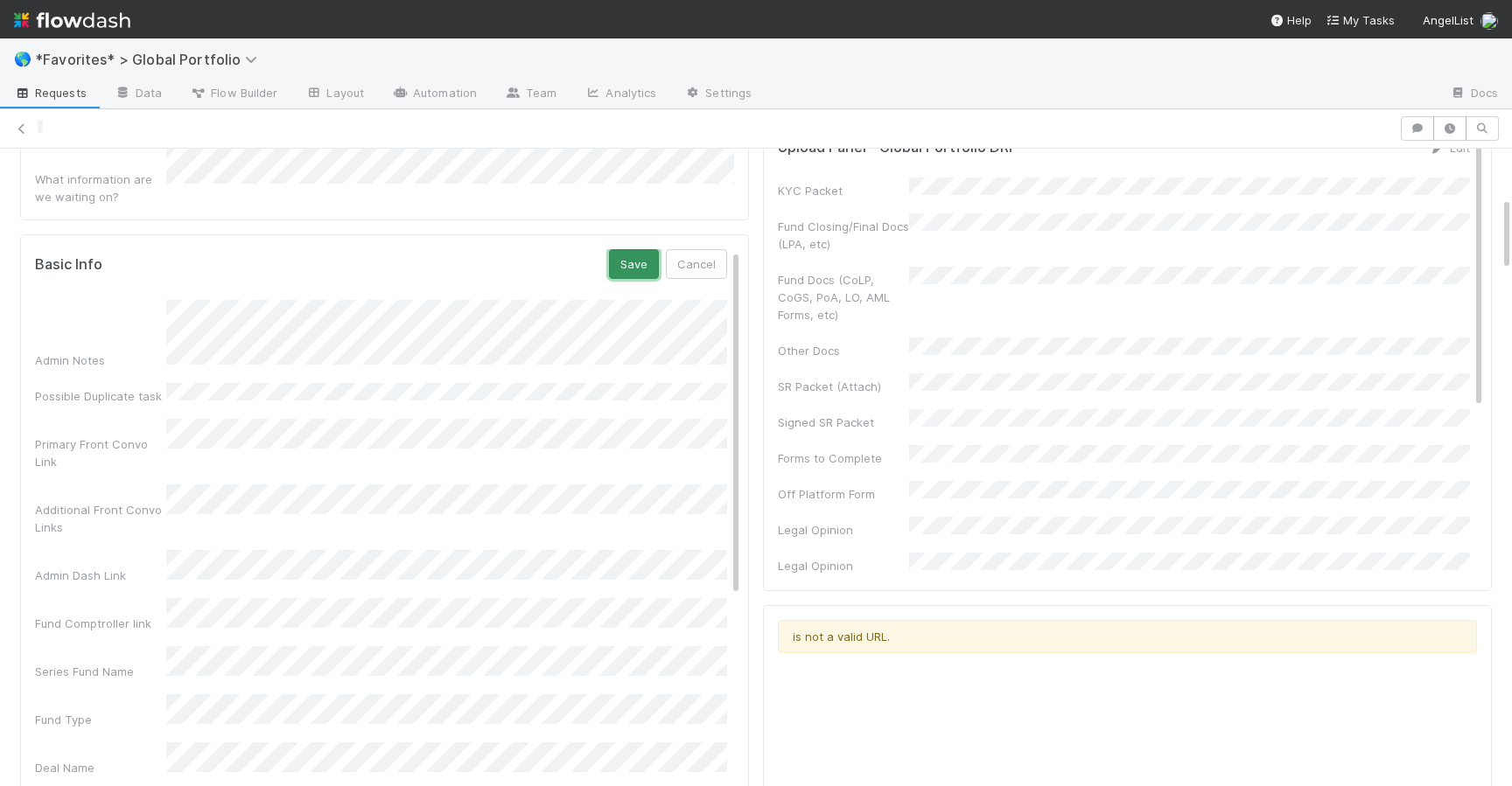
click at [641, 249] on button "Save" at bounding box center [633, 264] width 49 height 29
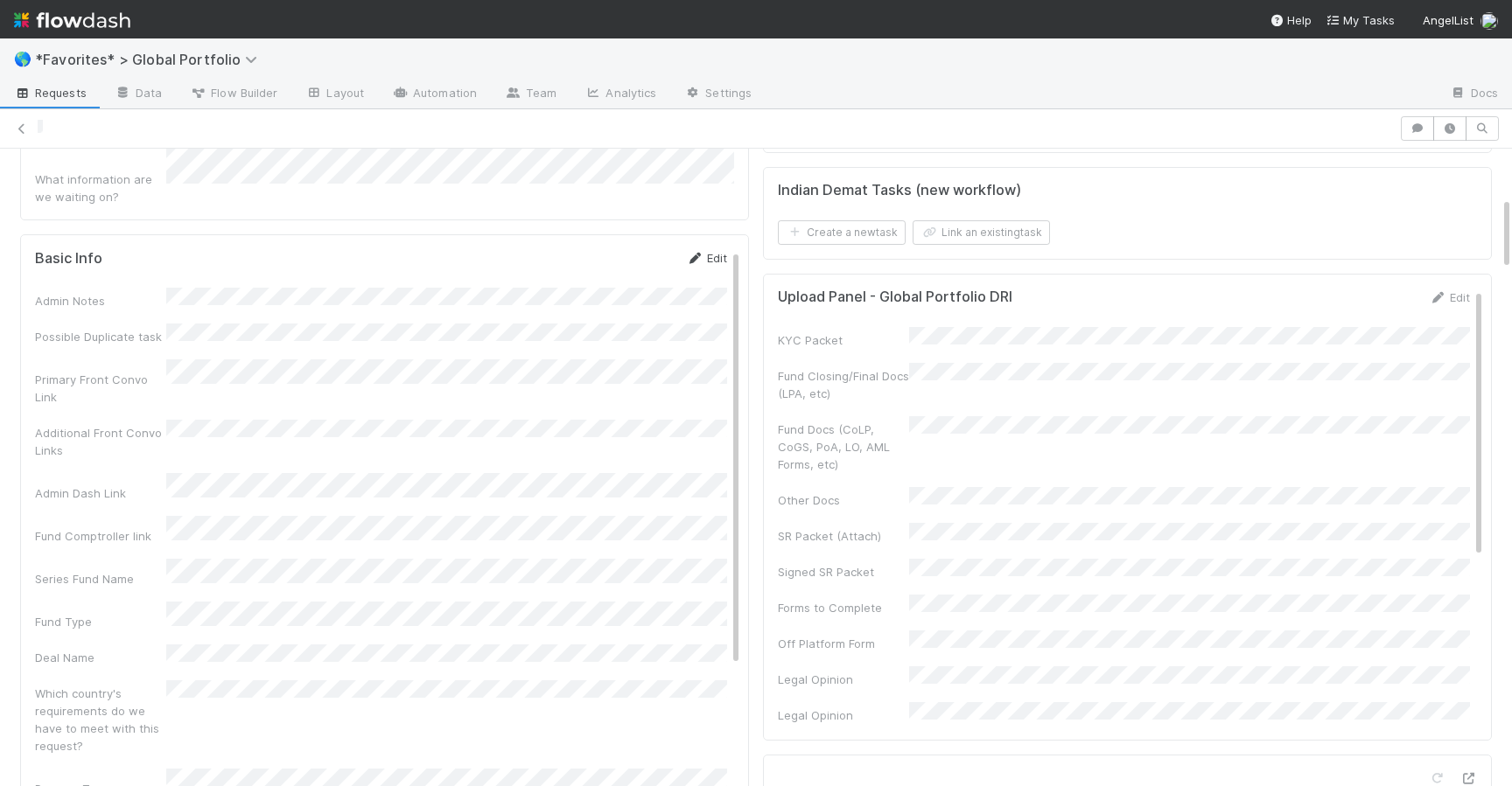
click at [702, 253] on icon at bounding box center [694, 258] width 17 height 11
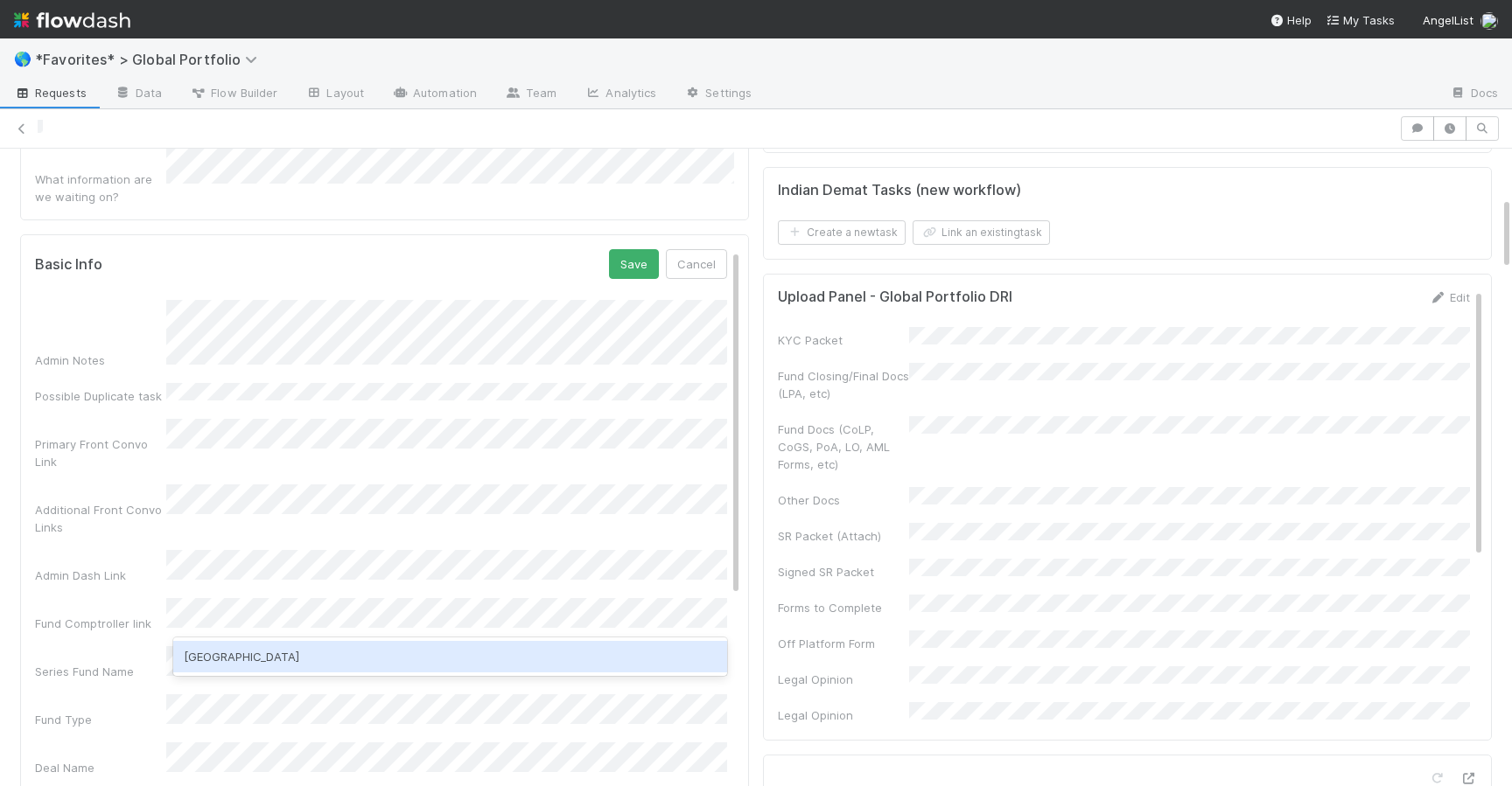
click at [330, 662] on div "[GEOGRAPHIC_DATA]" at bounding box center [449, 657] width 554 height 31
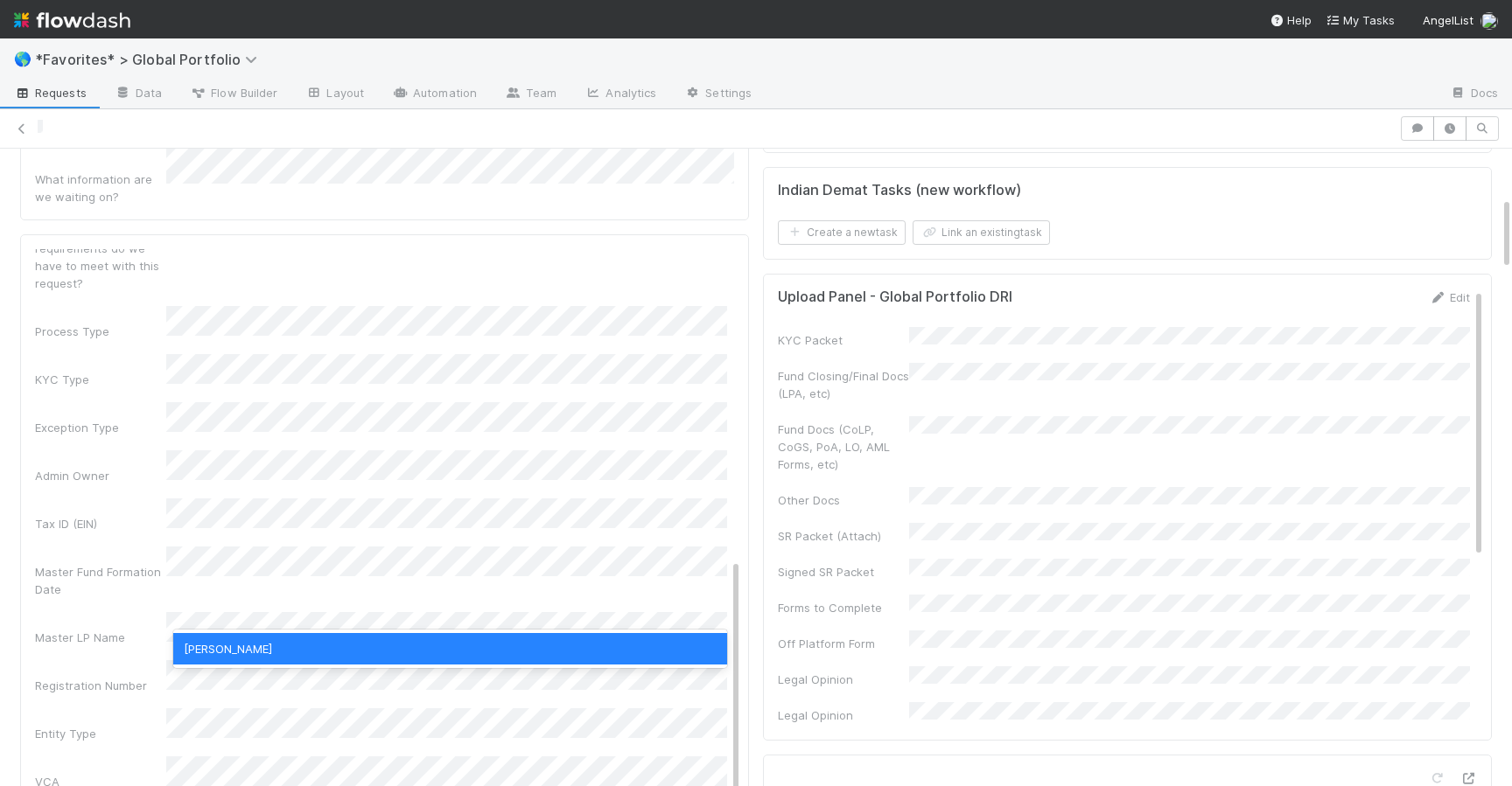
click at [249, 654] on div "[PERSON_NAME]" at bounding box center [449, 649] width 554 height 31
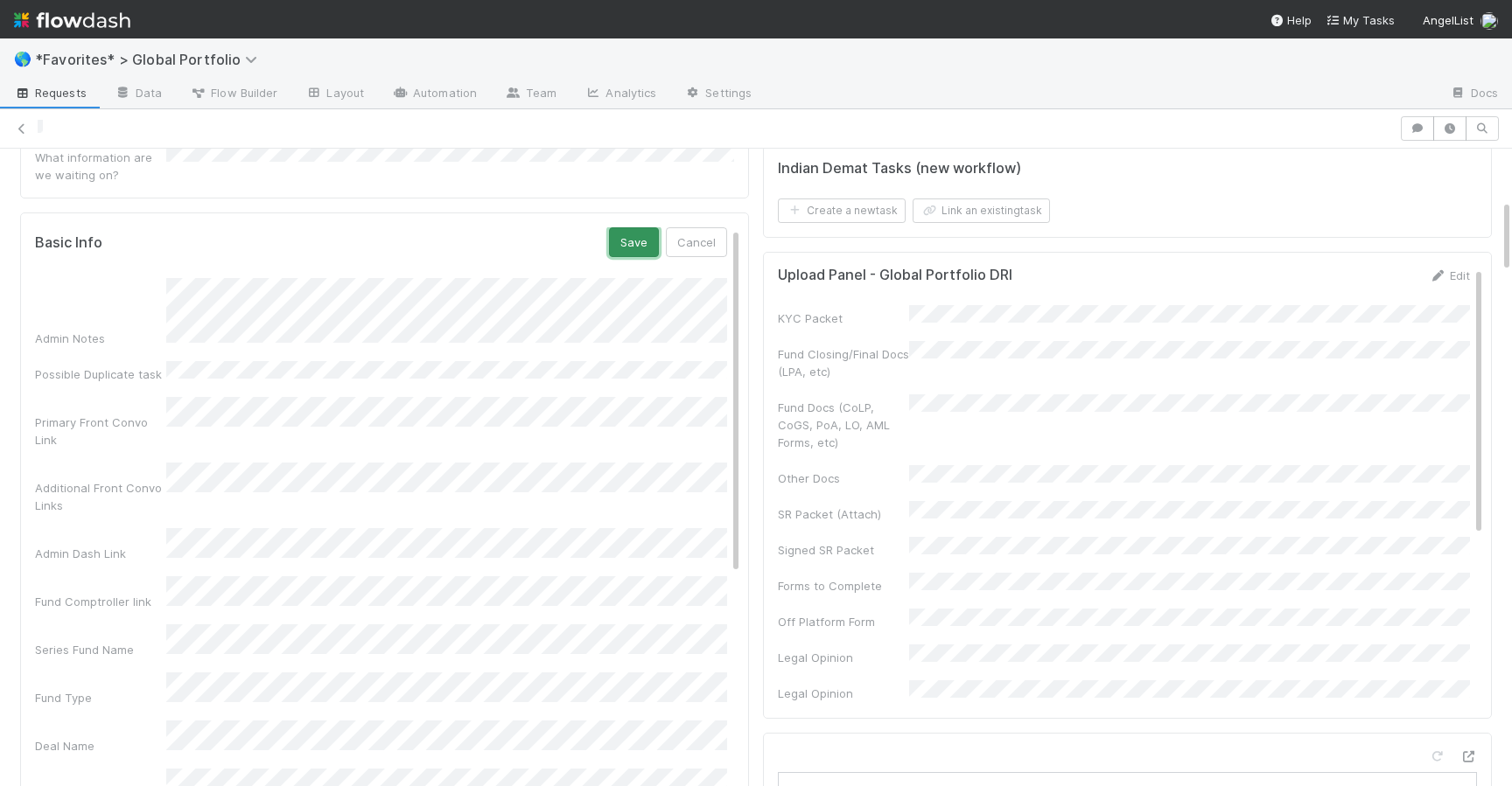
click at [650, 228] on button "Save" at bounding box center [633, 242] width 49 height 29
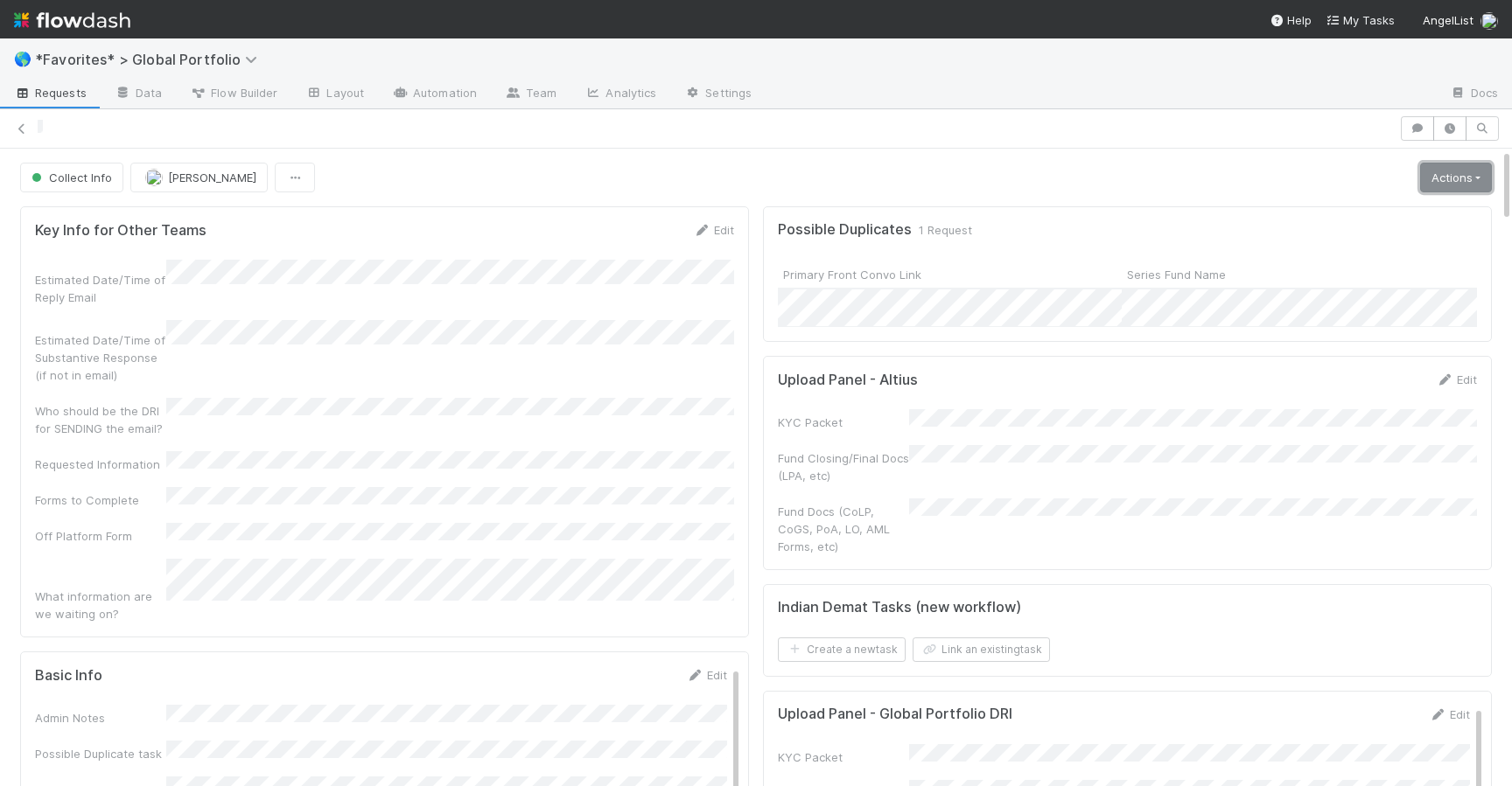
click at [1452, 178] on link "Actions" at bounding box center [1455, 178] width 71 height 29
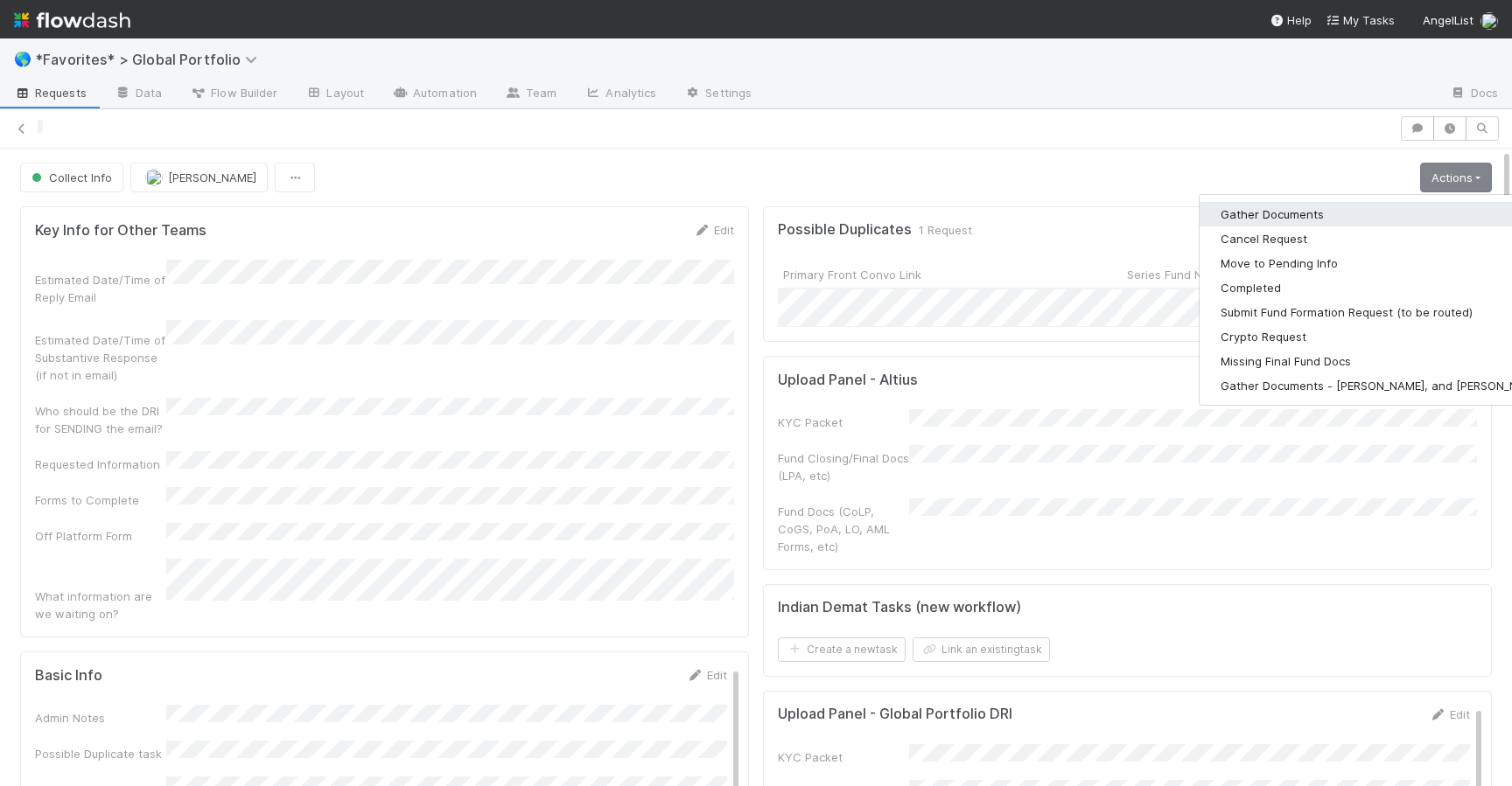
click at [1328, 221] on button "Gather Documents" at bounding box center [1382, 214] width 366 height 25
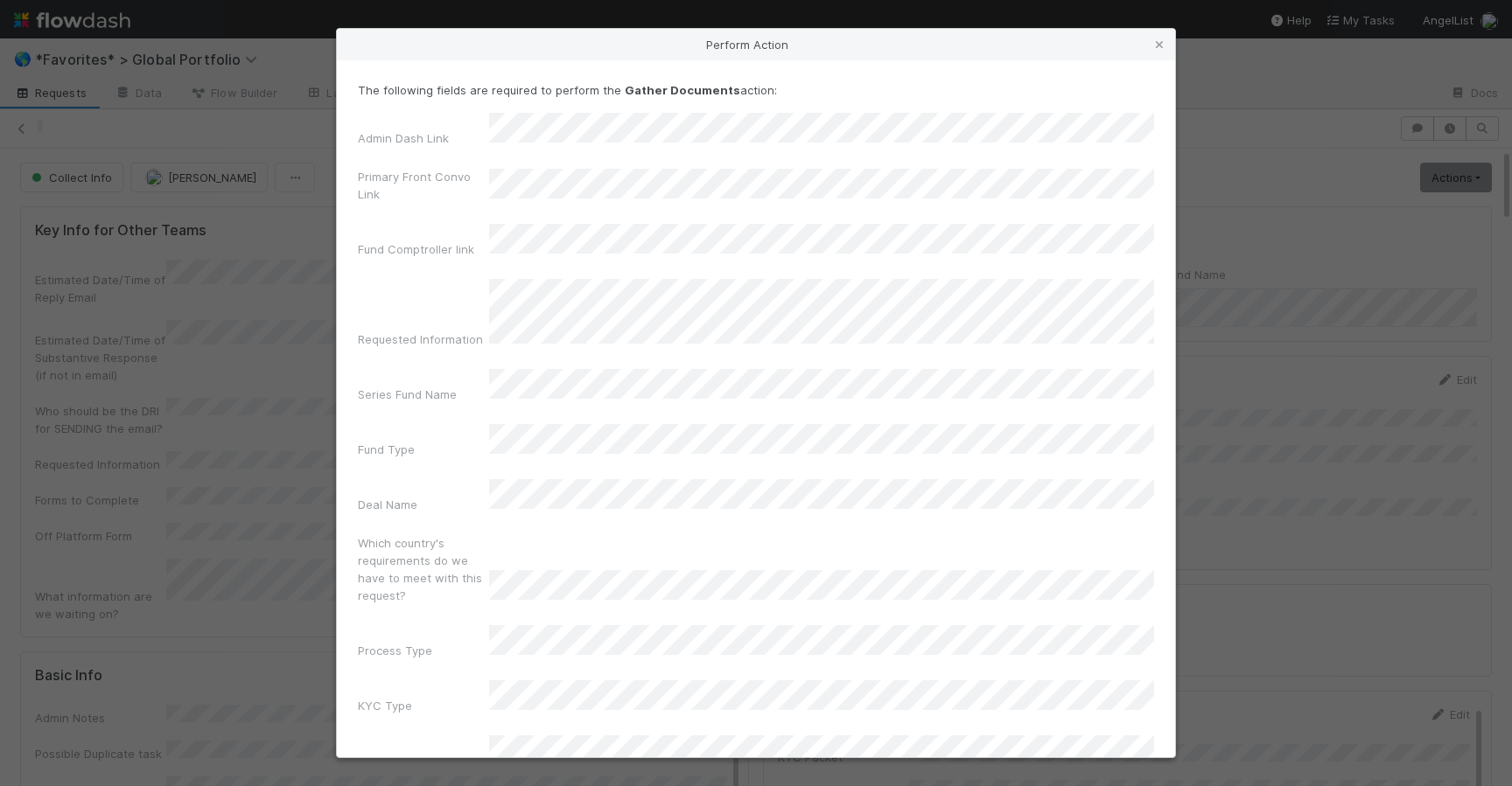
scroll to position [40, 0]
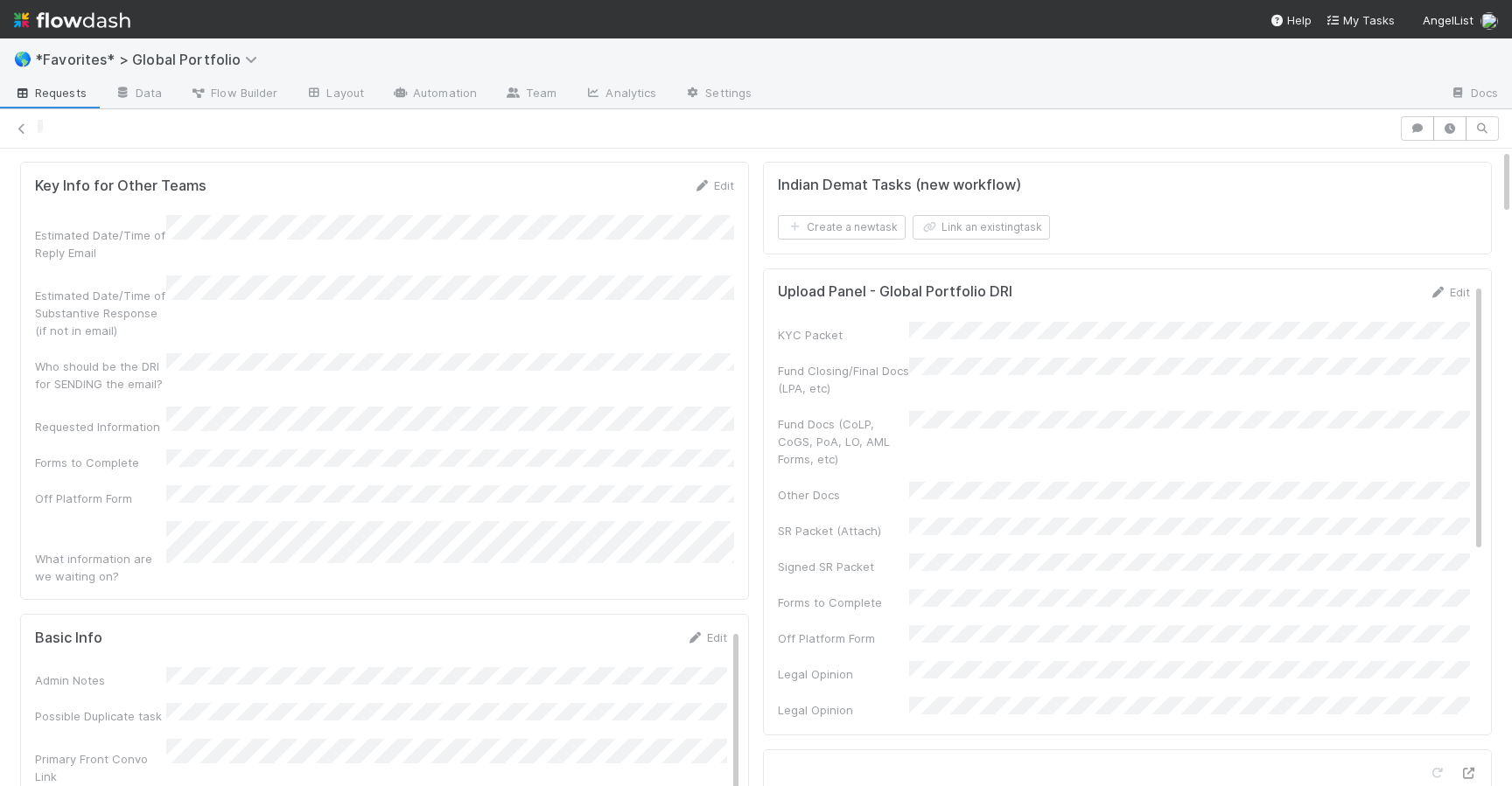
scroll to position [0, 0]
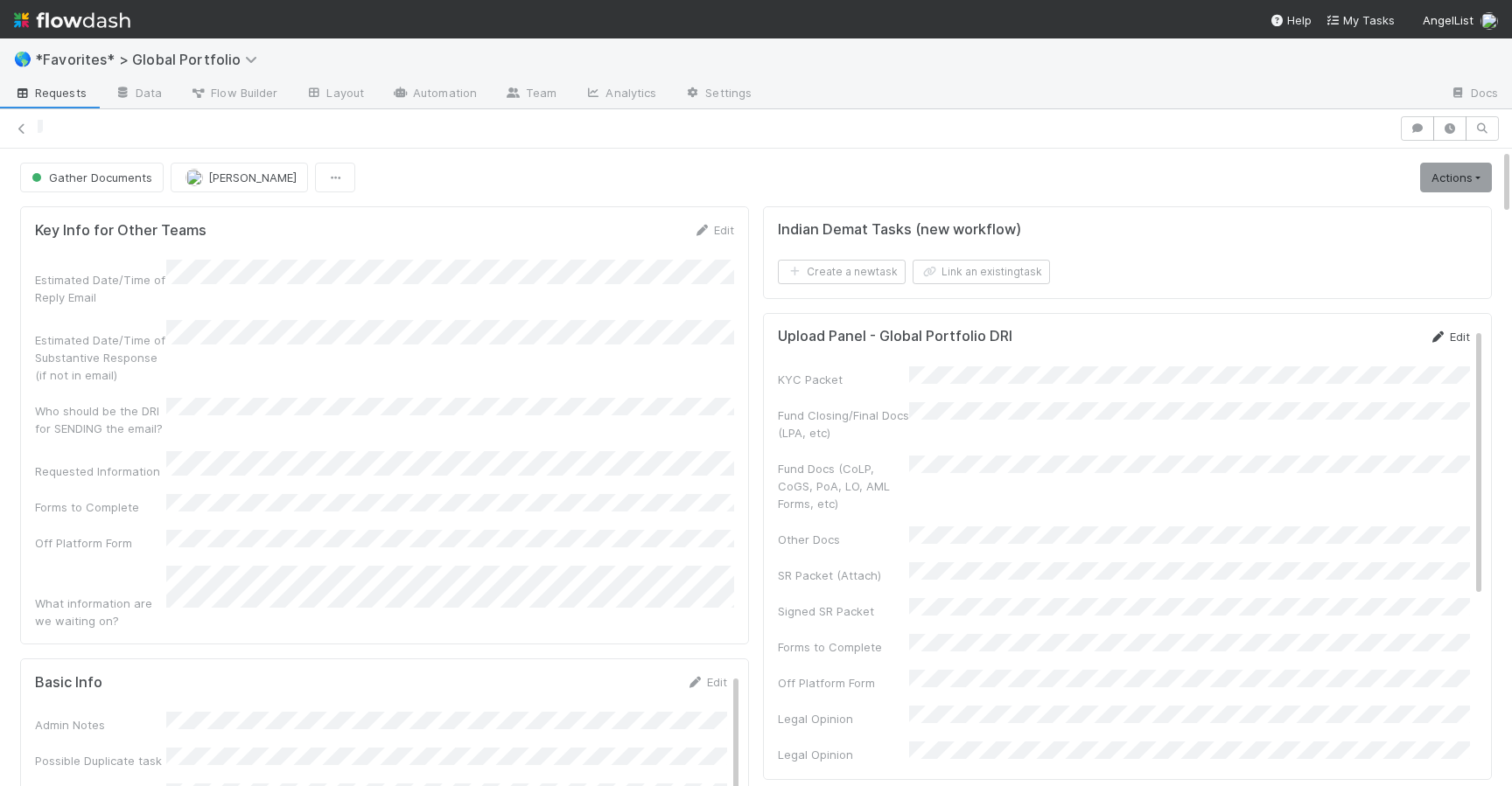
click at [1450, 333] on link "Edit" at bounding box center [1449, 336] width 41 height 14
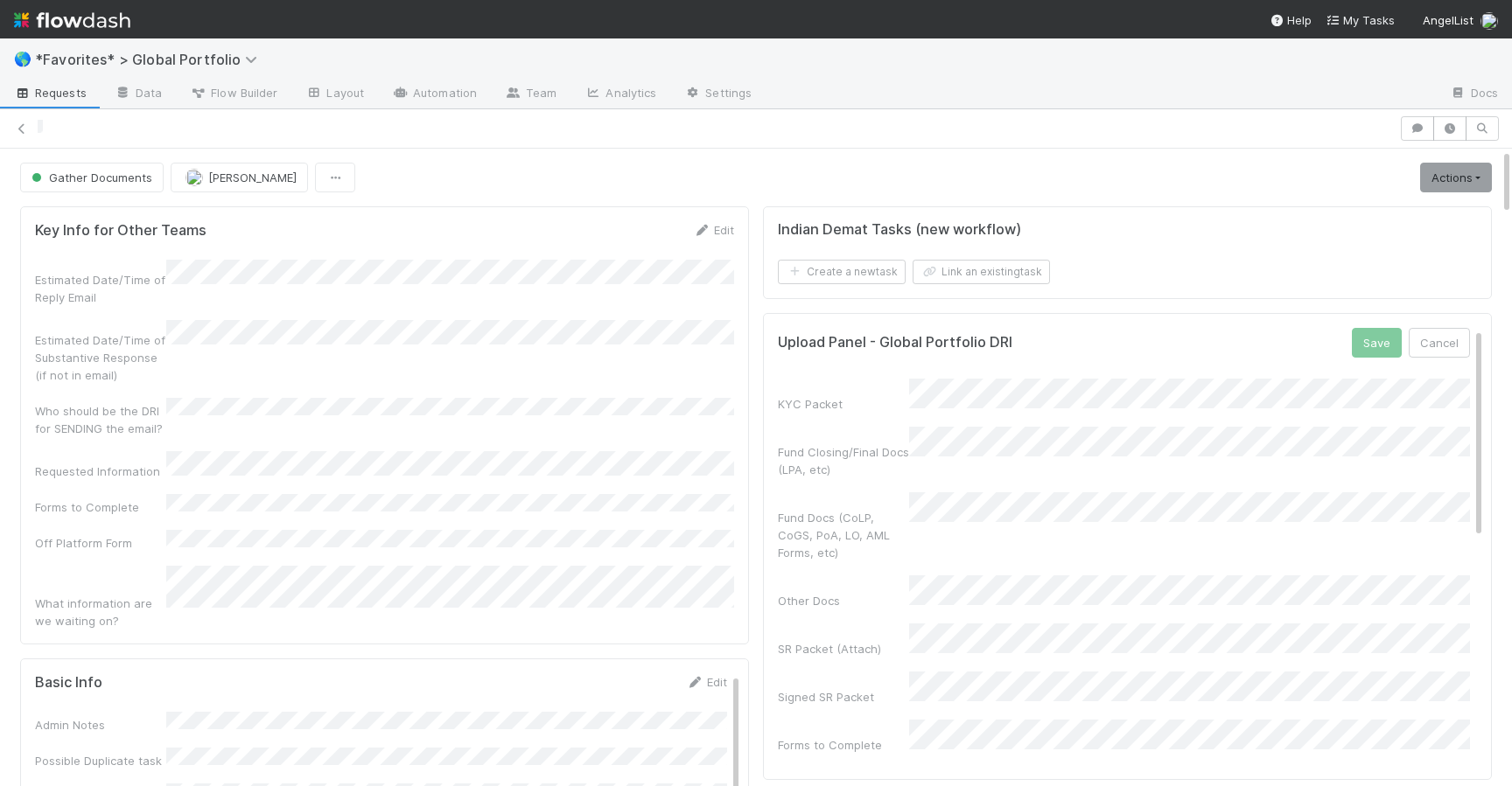
click at [1391, 335] on button "Save" at bounding box center [1377, 342] width 49 height 29
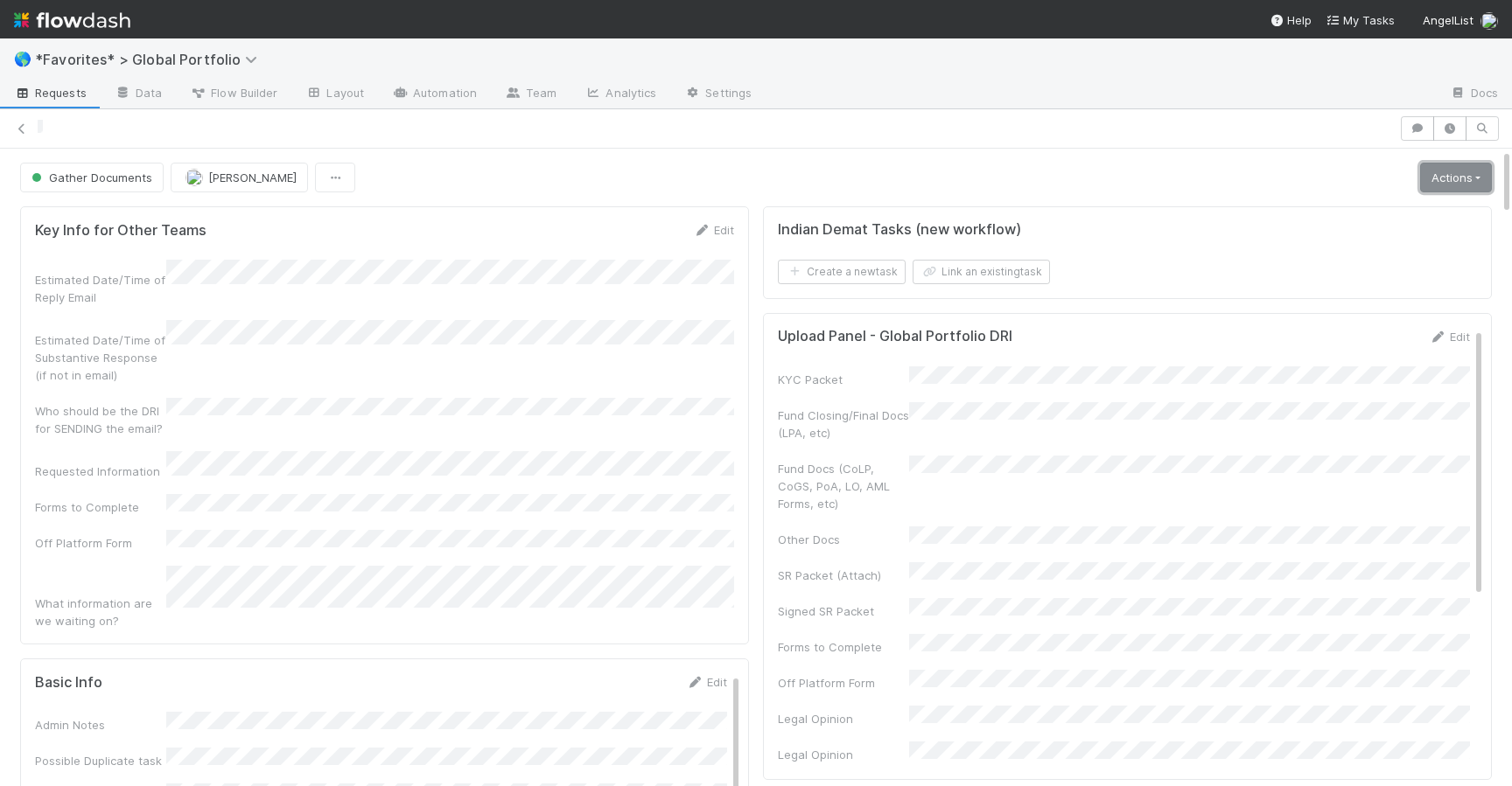
click at [1473, 183] on link "Actions" at bounding box center [1455, 178] width 71 height 29
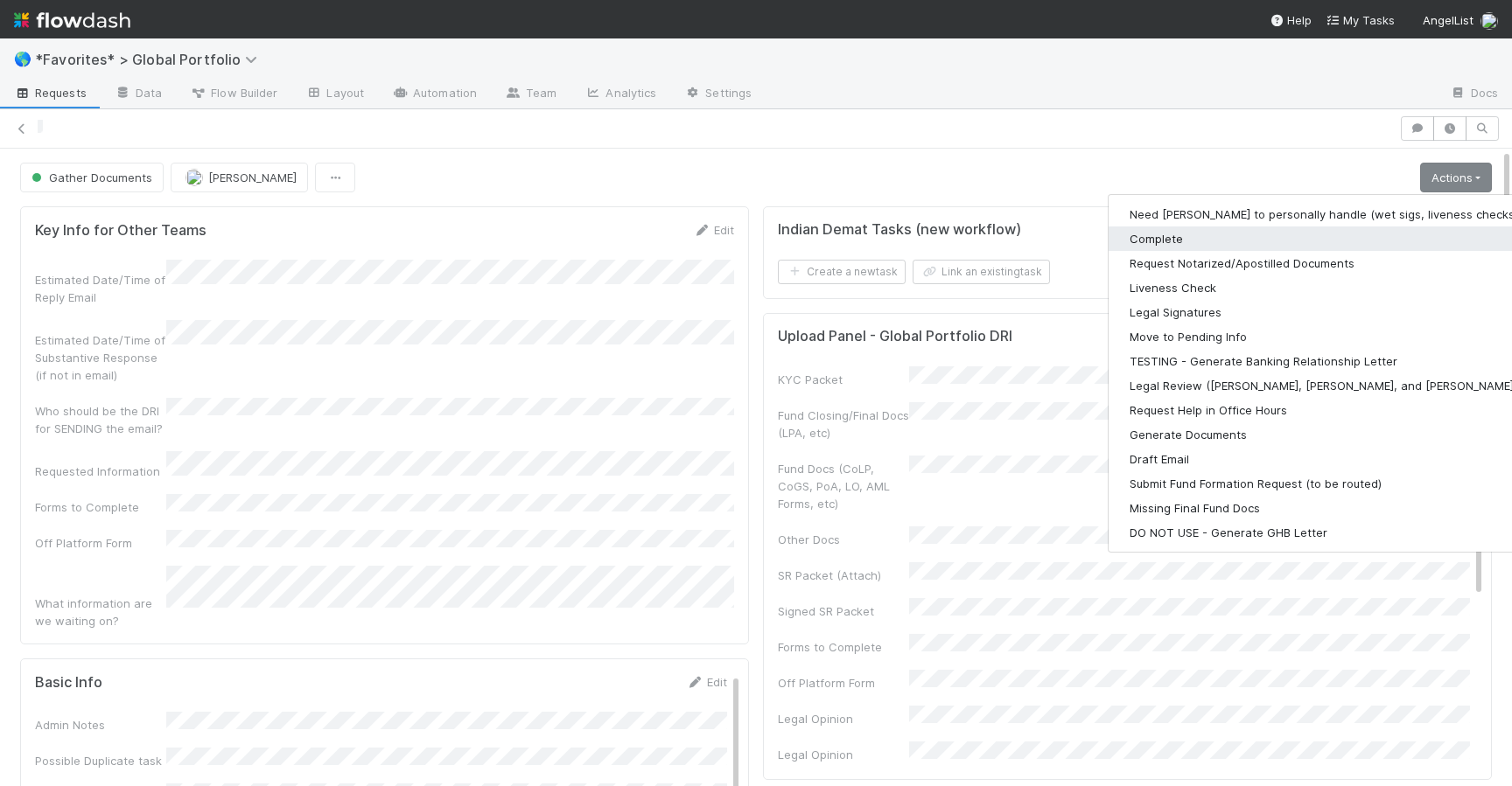
click at [1205, 243] on button "Complete" at bounding box center [1335, 239] width 455 height 25
